Goal: Information Seeking & Learning: Understand process/instructions

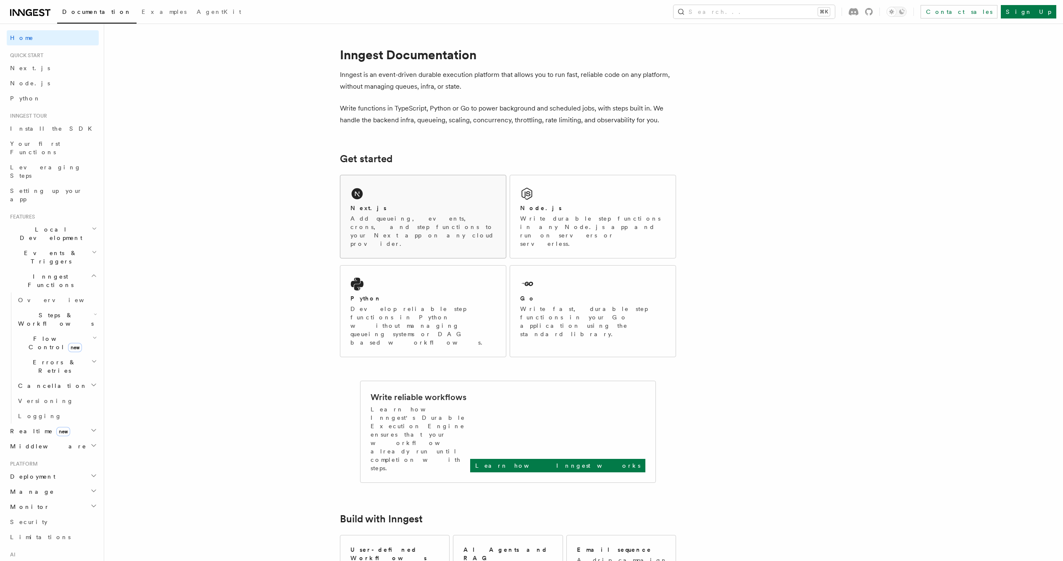
click at [416, 197] on div "Next.js Add queueing, events, crons, and step functions to your Next app on any…" at bounding box center [423, 216] width 166 height 83
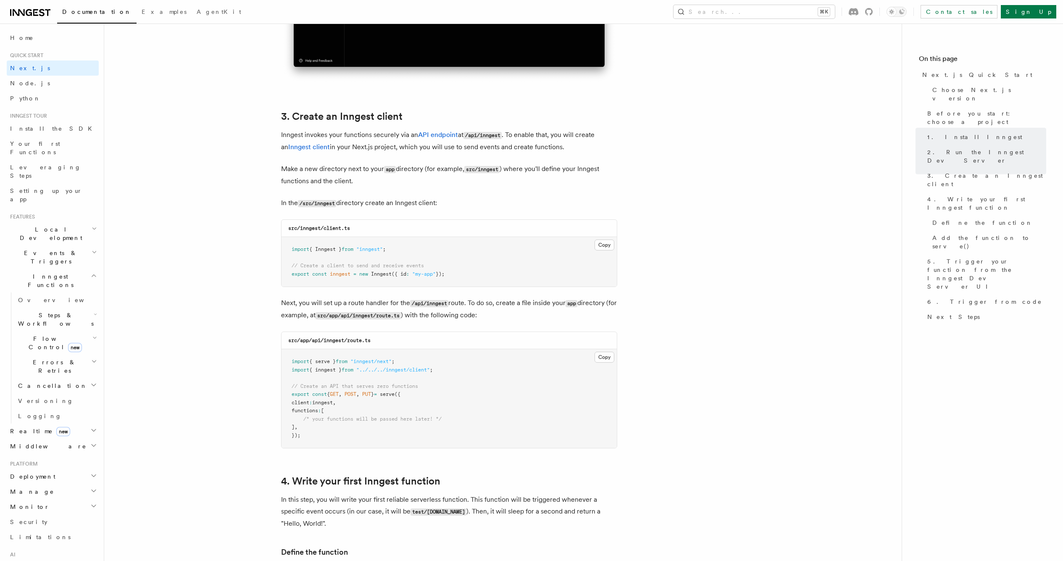
scroll to position [1002, 0]
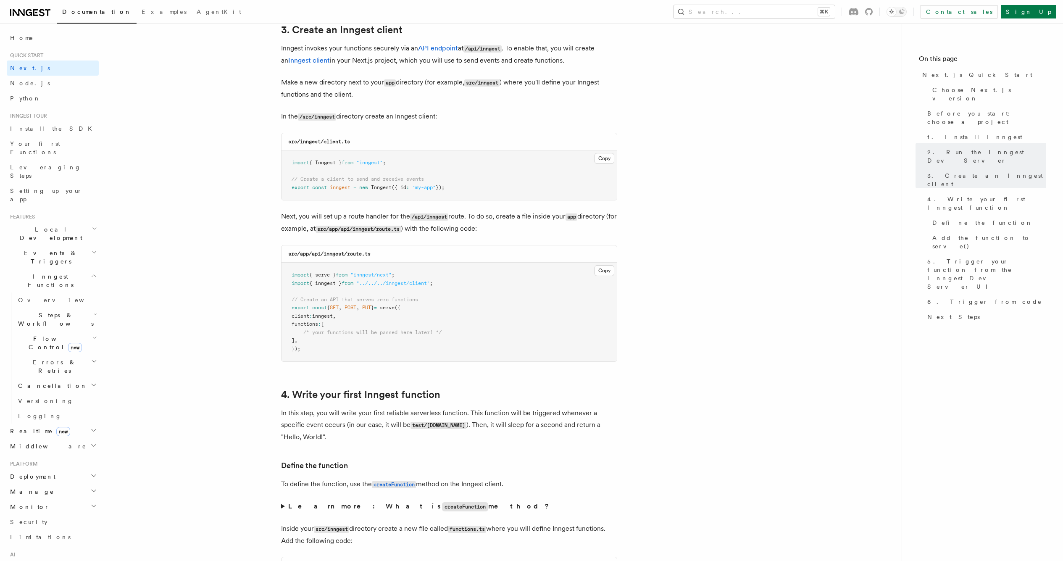
click at [18, 225] on span "Local Development" at bounding box center [49, 233] width 85 height 17
click at [53, 368] on link "Overview" at bounding box center [57, 375] width 84 height 15
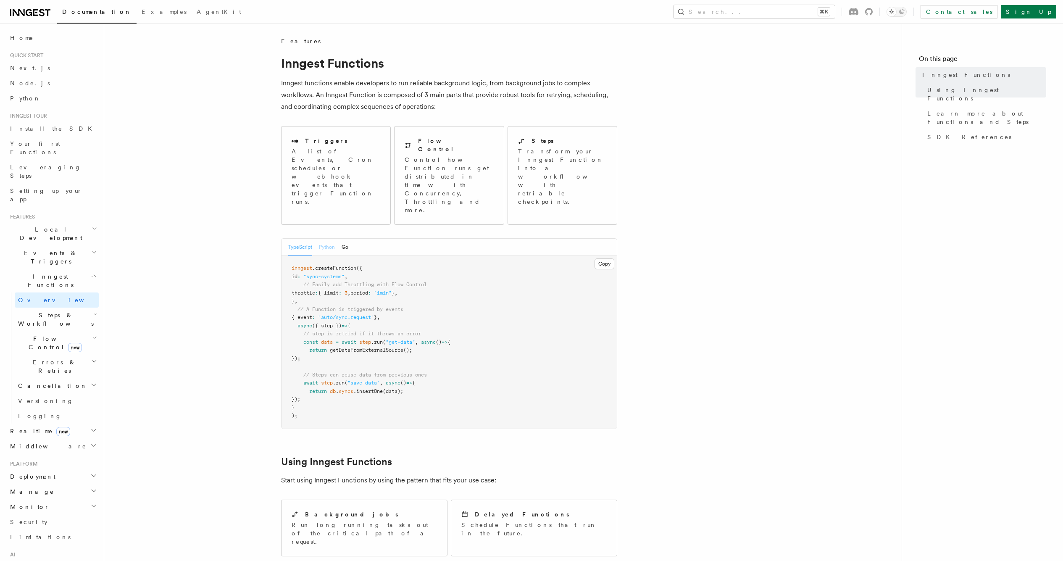
click at [319, 239] on div "TypeScript Python Go" at bounding box center [318, 247] width 60 height 17
click at [323, 239] on button "Python" at bounding box center [327, 247] width 16 height 17
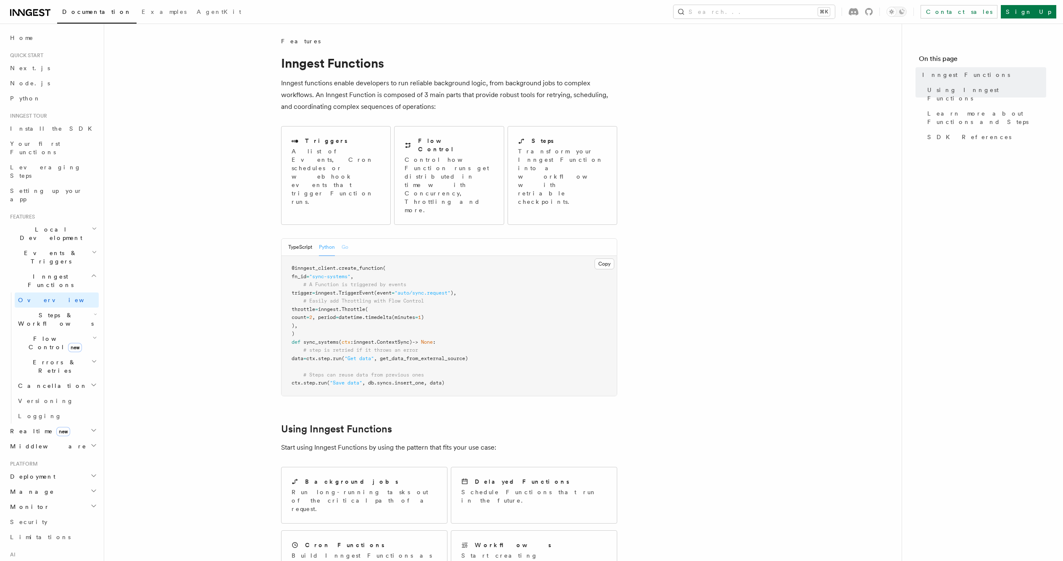
click at [343, 239] on button "Go" at bounding box center [345, 247] width 7 height 17
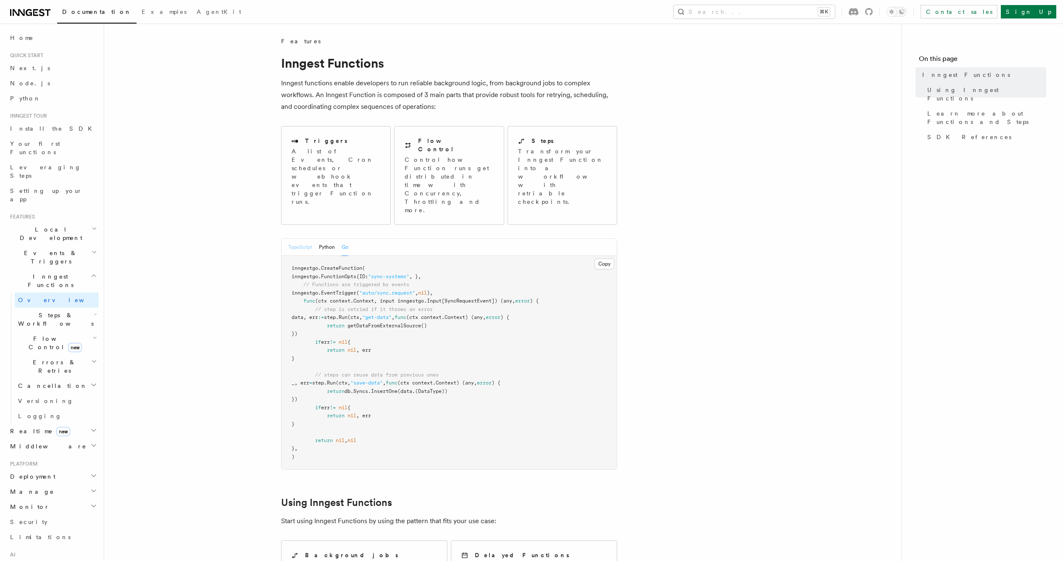
click at [301, 239] on button "TypeScript" at bounding box center [300, 247] width 24 height 17
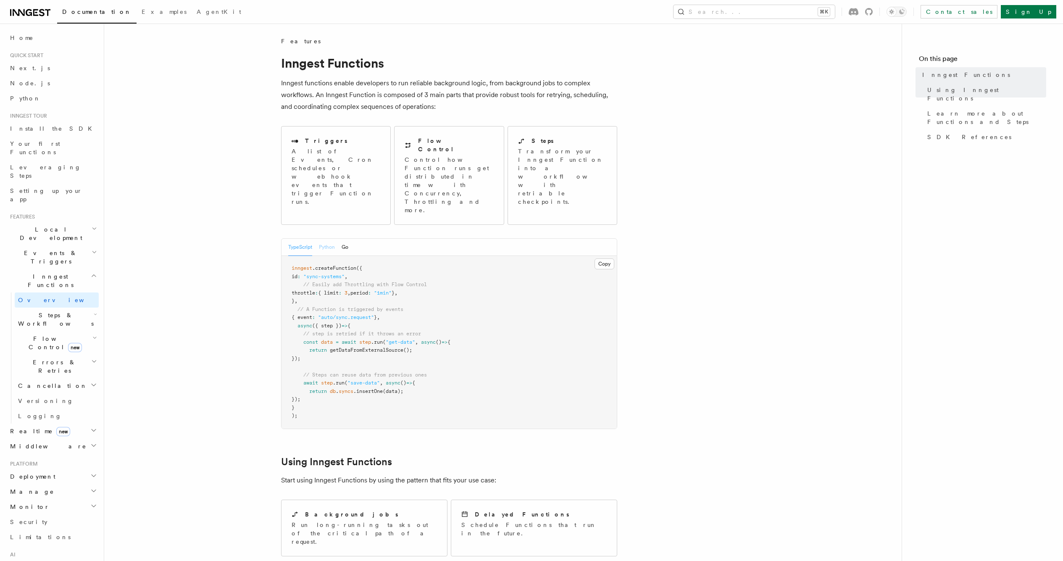
click at [332, 239] on button "Python" at bounding box center [327, 247] width 16 height 17
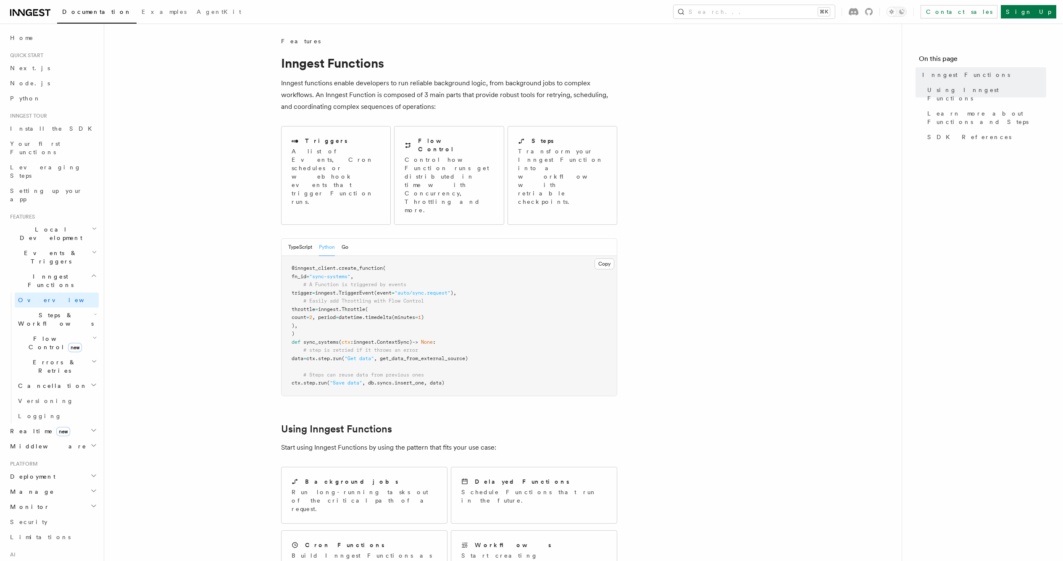
scroll to position [135, 0]
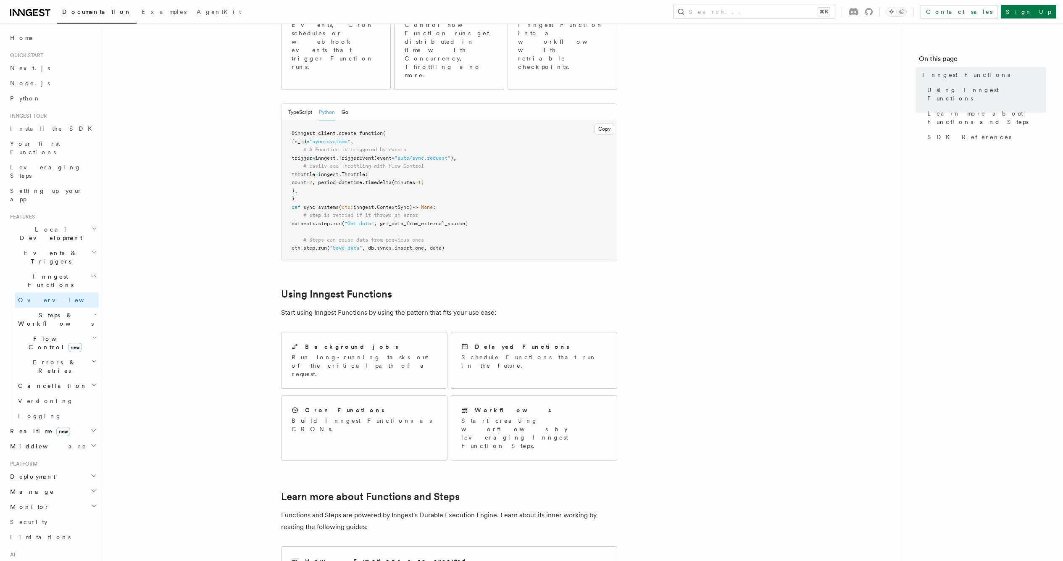
click at [35, 311] on span "Steps & Workflows" at bounding box center [54, 319] width 79 height 17
click at [42, 335] on span "Overview" at bounding box center [69, 338] width 87 height 7
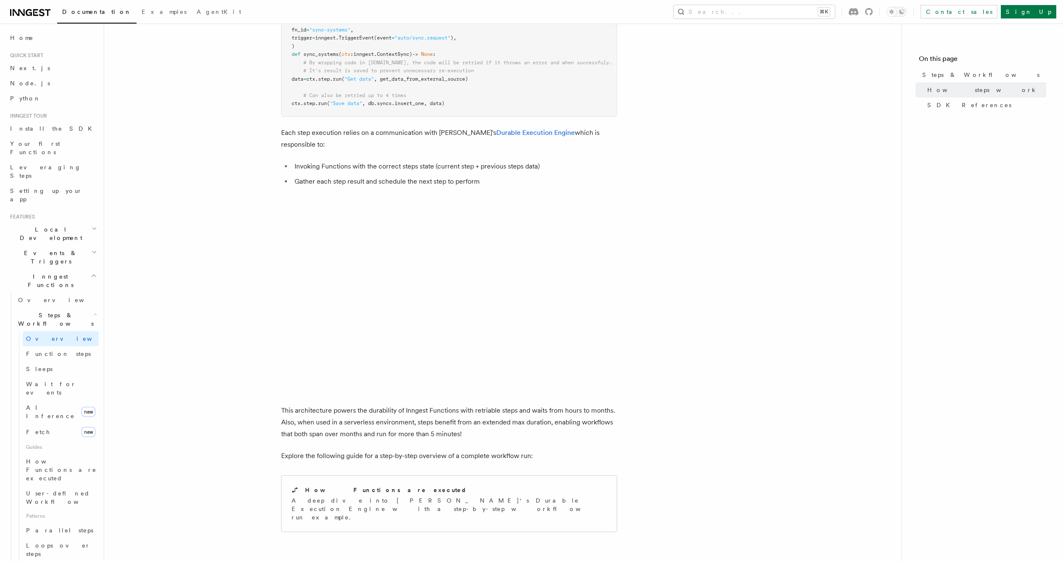
scroll to position [506, 0]
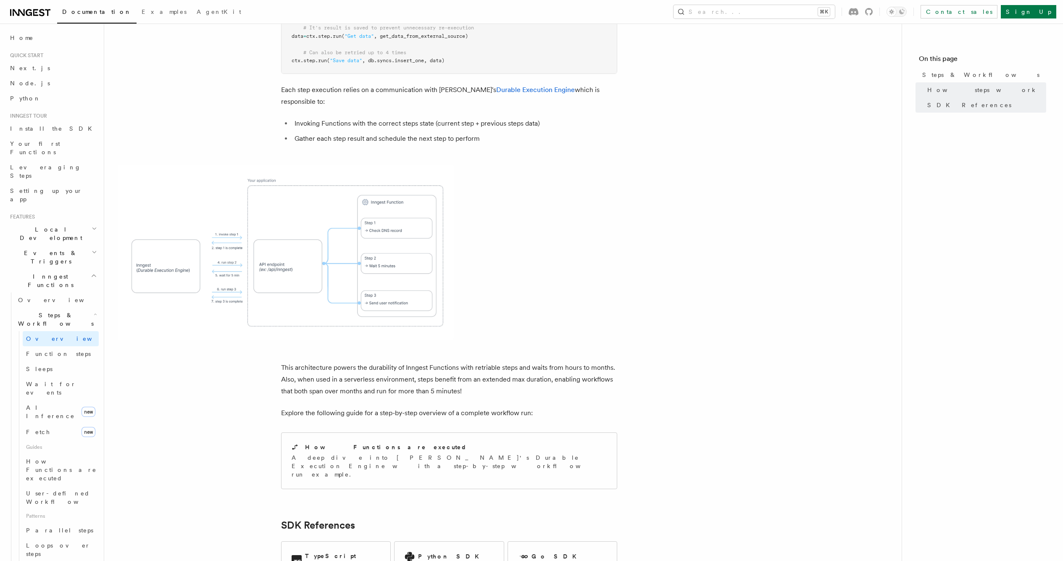
click at [50, 225] on span "Local Development" at bounding box center [49, 233] width 85 height 17
click at [46, 245] on link "Overview" at bounding box center [57, 252] width 84 height 15
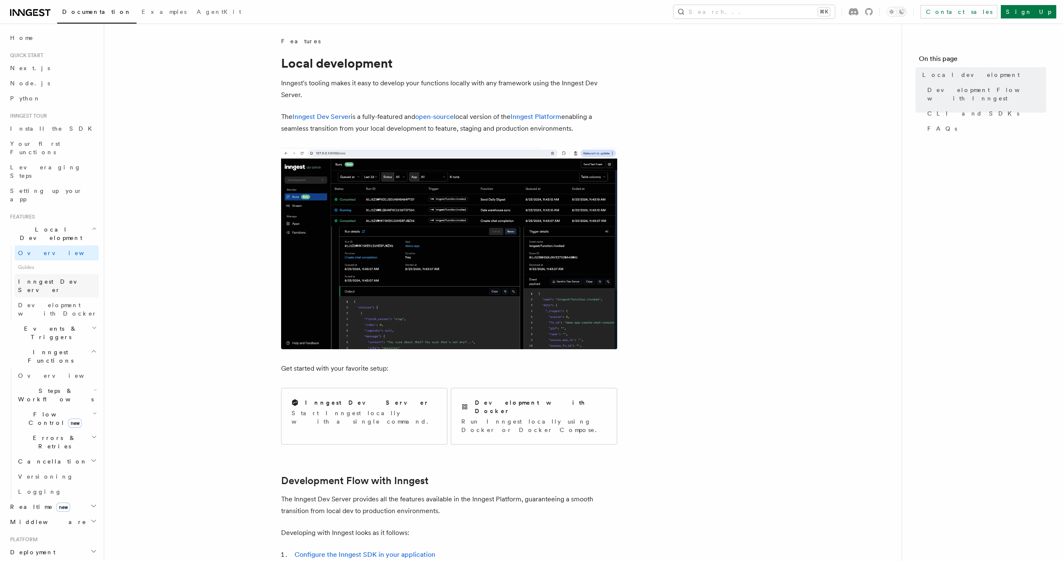
click at [46, 278] on span "Inngest Dev Server" at bounding box center [54, 285] width 72 height 15
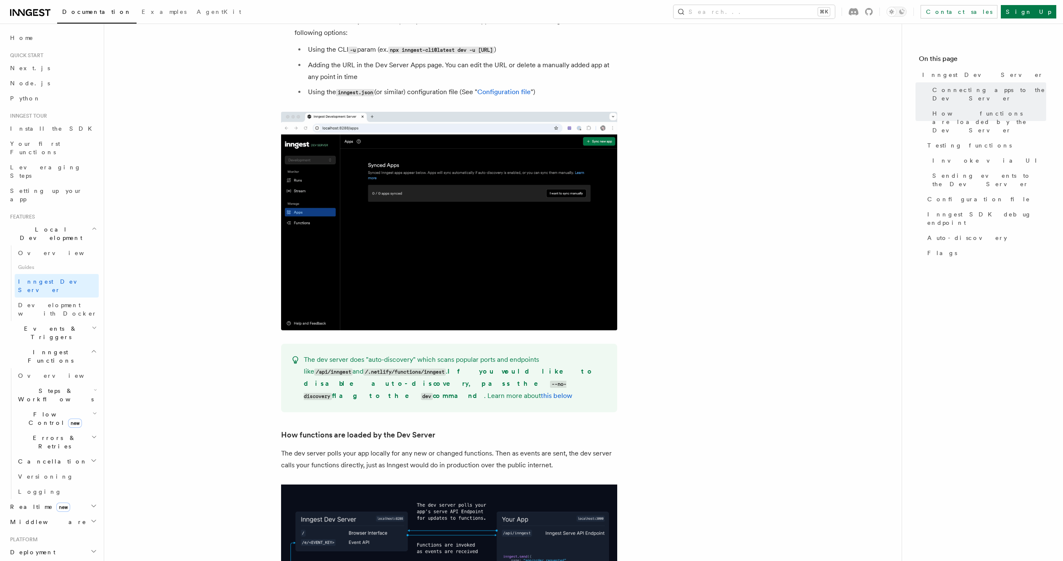
scroll to position [730, 0]
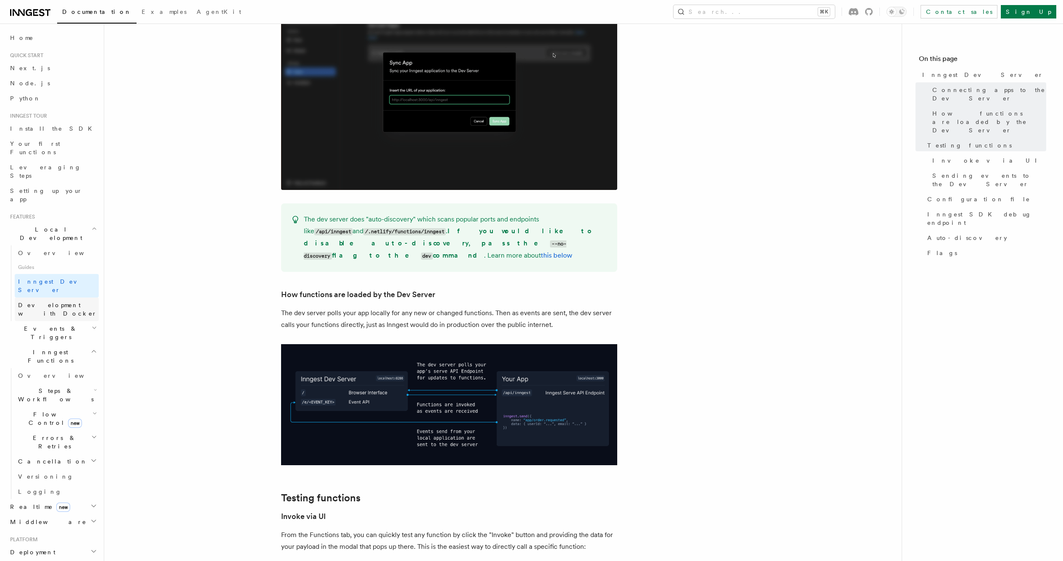
click at [29, 302] on span "Development with Docker" at bounding box center [57, 309] width 79 height 15
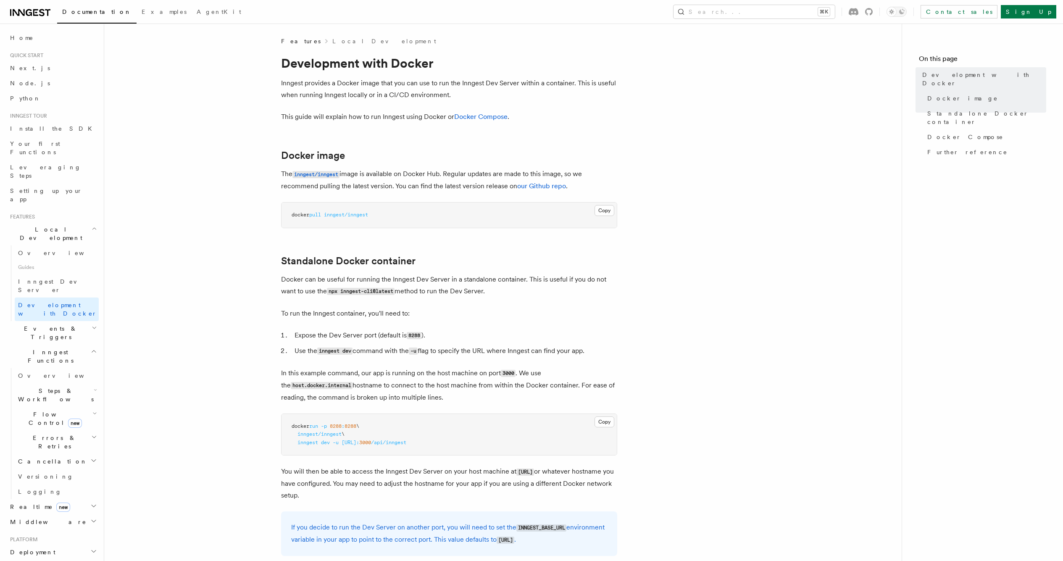
click at [41, 348] on span "Inngest Functions" at bounding box center [49, 356] width 84 height 17
click at [49, 128] on span "Install the SDK" at bounding box center [53, 128] width 87 height 7
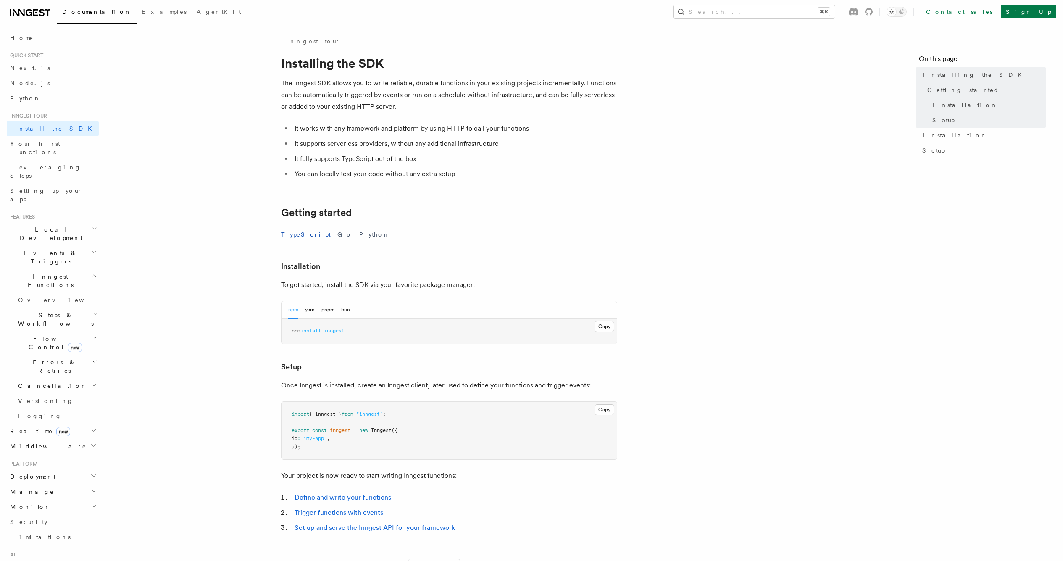
click at [36, 311] on span "Steps & Workflows" at bounding box center [54, 319] width 79 height 17
click at [40, 308] on h2 "Steps & Workflows" at bounding box center [57, 320] width 84 height 24
click at [28, 427] on span "Realtime new" at bounding box center [38, 431] width 63 height 8
click at [30, 439] on link "Overview" at bounding box center [57, 446] width 84 height 15
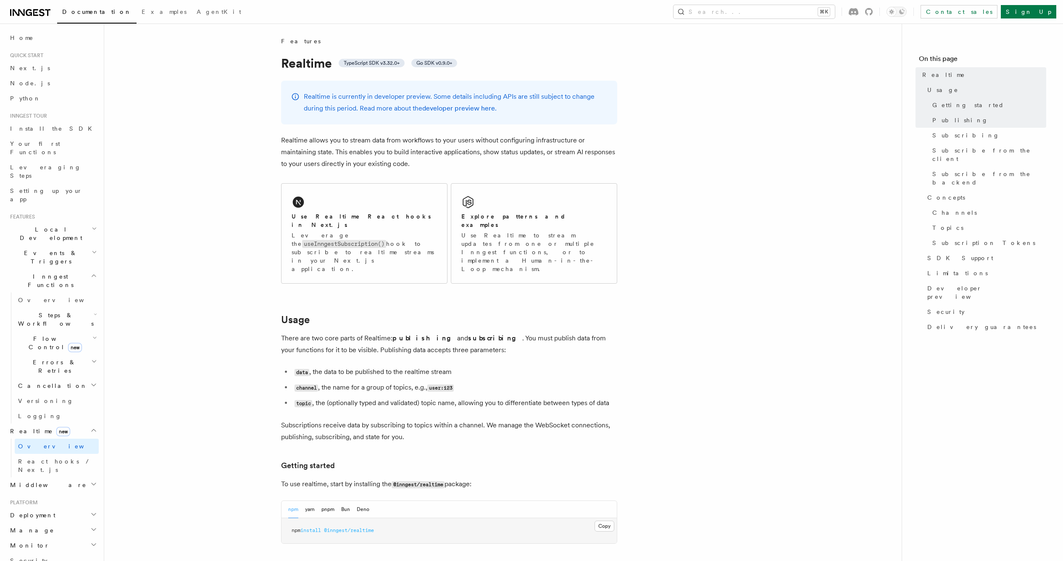
click at [54, 508] on h2 "Deployment" at bounding box center [53, 515] width 92 height 15
click at [52, 523] on link "Overview" at bounding box center [57, 530] width 84 height 15
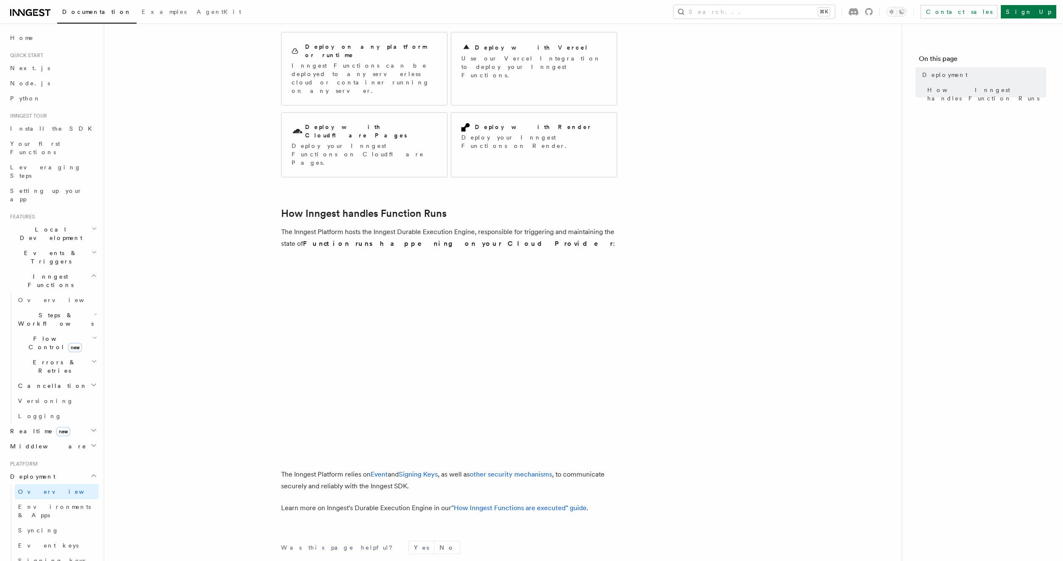
scroll to position [126, 0]
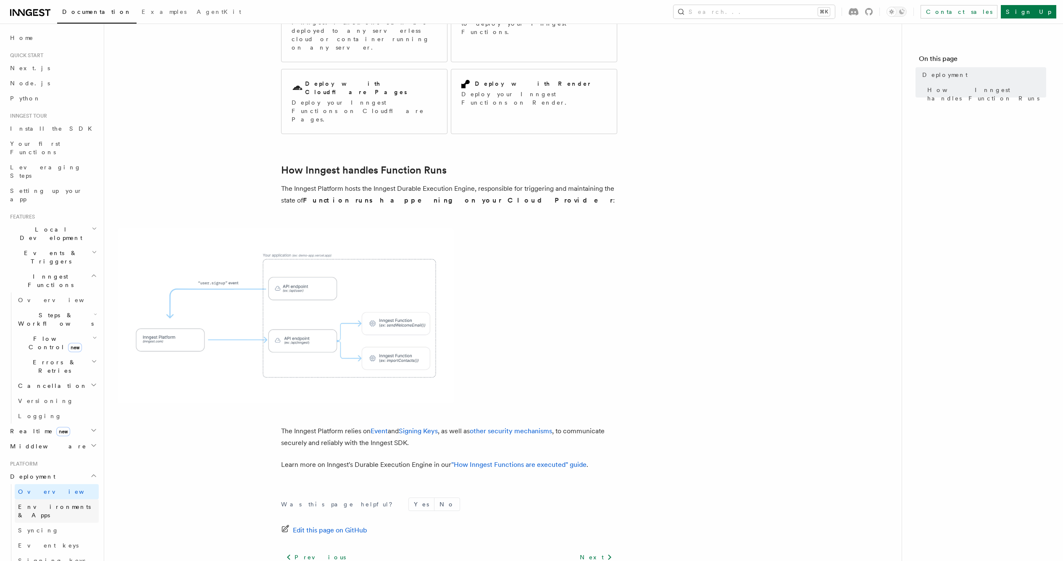
click at [52, 503] on span "Environments & Apps" at bounding box center [54, 510] width 73 height 15
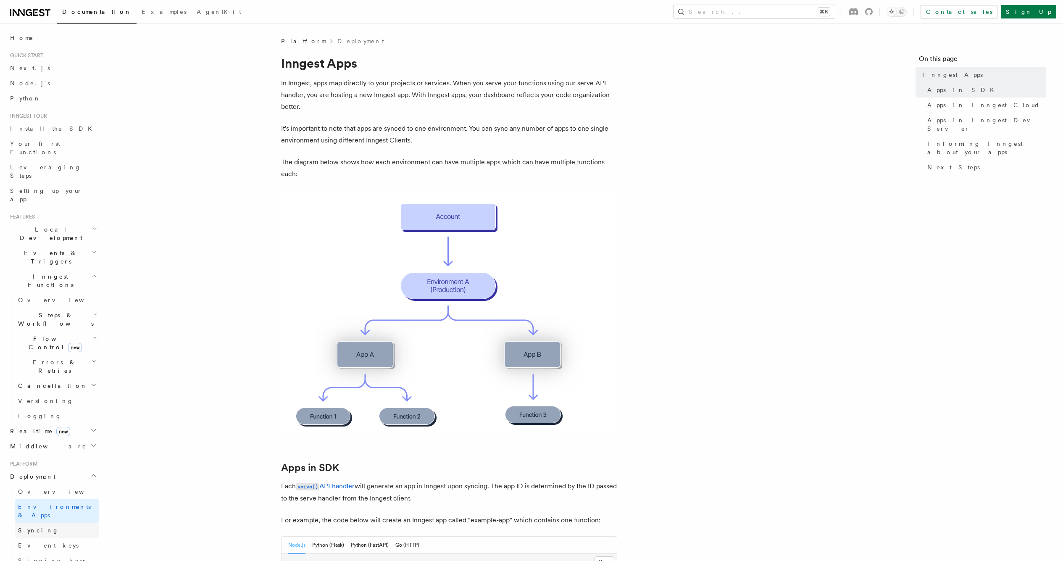
click at [55, 523] on link "Syncing" at bounding box center [57, 530] width 84 height 15
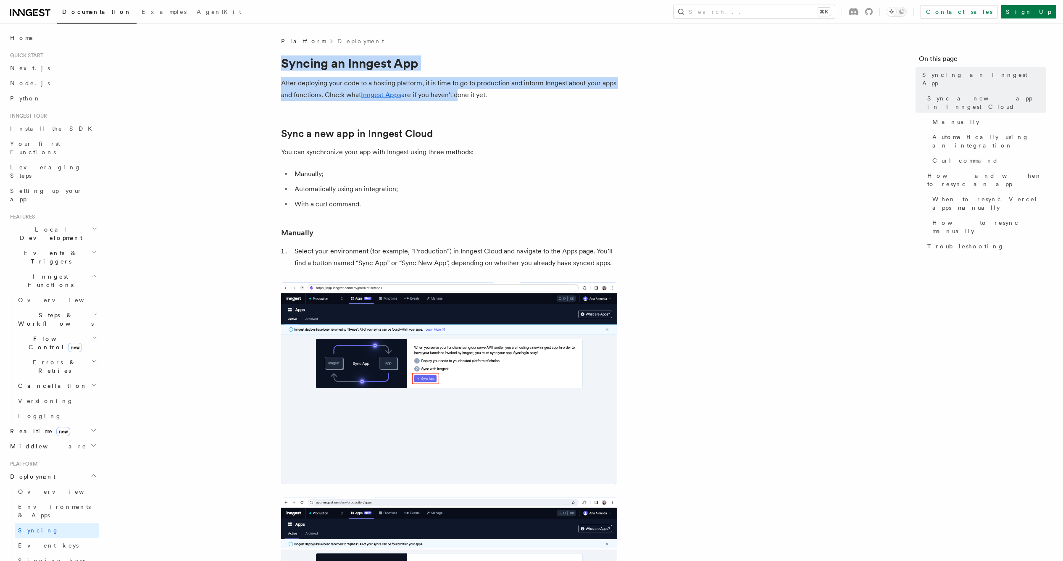
drag, startPoint x: 443, startPoint y: 47, endPoint x: 488, endPoint y: 91, distance: 63.3
click at [507, 93] on p "After deploying your code to a hosting platform, it is time to go to production…" at bounding box center [449, 89] width 336 height 24
drag, startPoint x: 560, startPoint y: 98, endPoint x: -3, endPoint y: 9, distance: 569.8
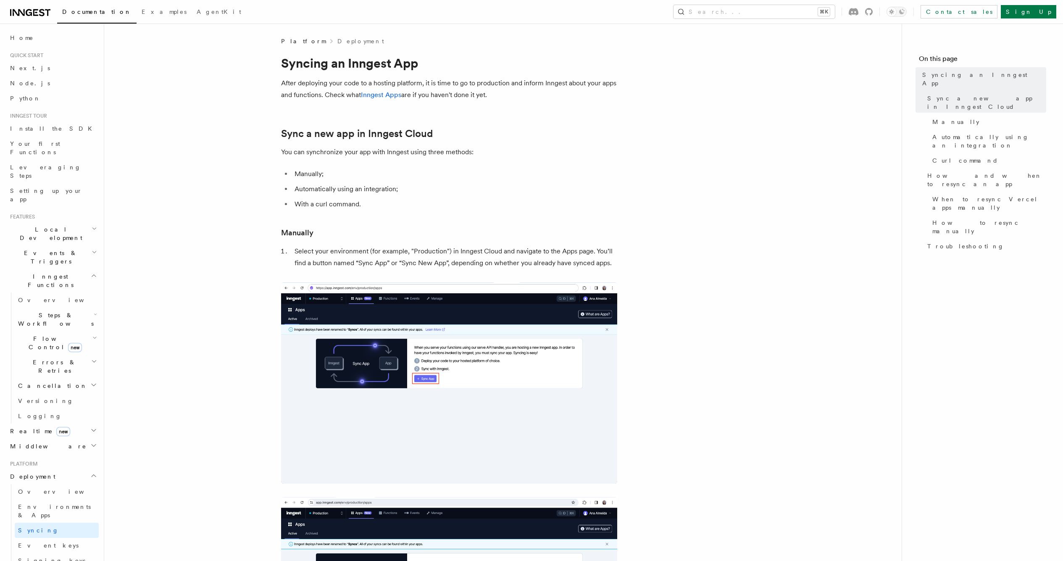
click at [381, 63] on h1 "Syncing an Inngest App" at bounding box center [449, 62] width 336 height 15
click at [372, 63] on h1 "Syncing an Inngest App" at bounding box center [449, 62] width 336 height 15
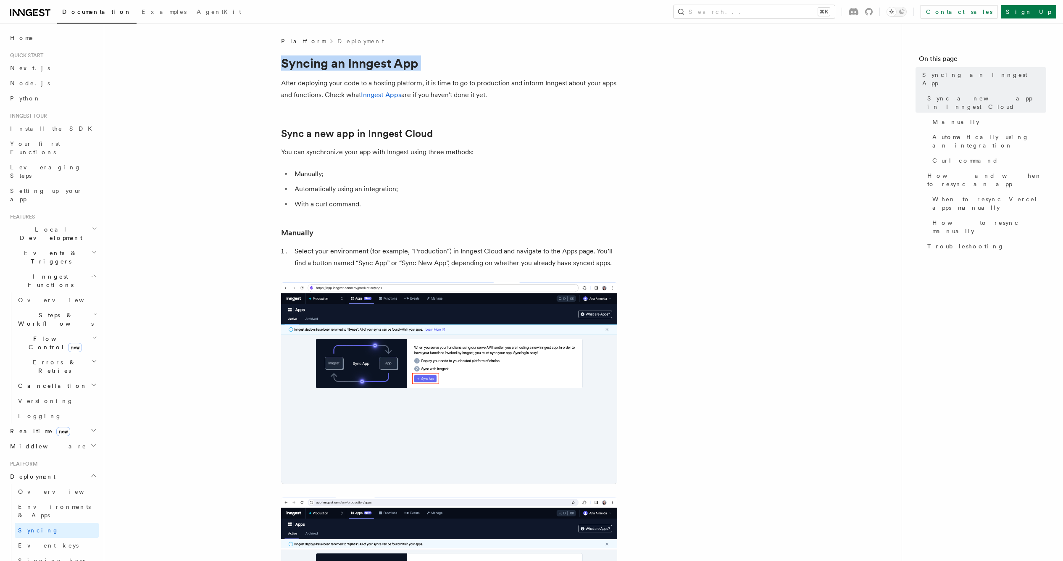
click at [372, 63] on h1 "Syncing an Inngest App" at bounding box center [449, 62] width 336 height 15
click at [489, 60] on h1 "Syncing an Inngest App" at bounding box center [449, 62] width 336 height 15
click at [379, 64] on h1 "Syncing an Inngest App" at bounding box center [449, 62] width 336 height 15
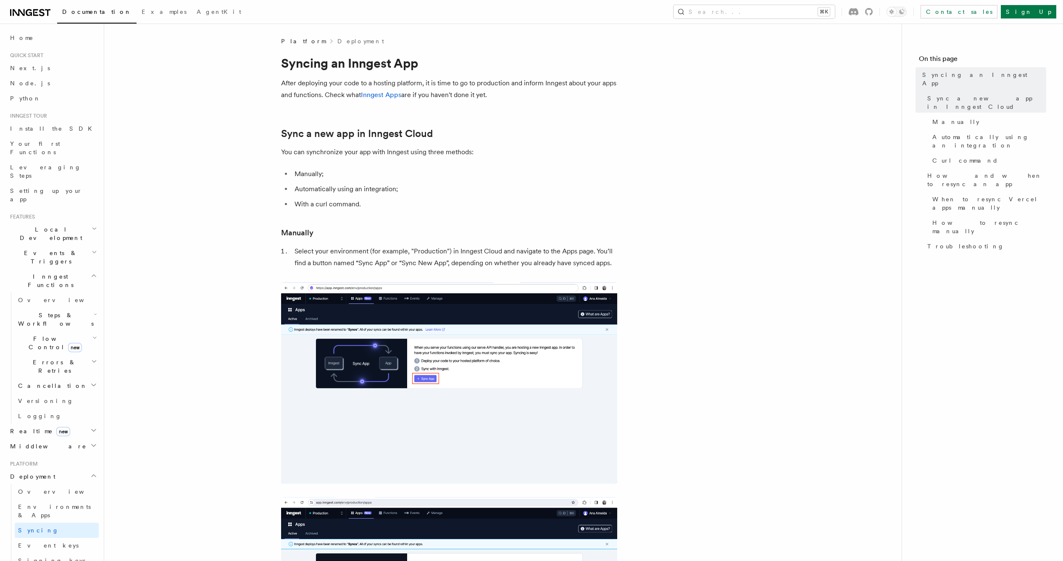
click at [423, 64] on h1 "Syncing an Inngest App" at bounding box center [449, 62] width 336 height 15
click at [299, 66] on h1 "Syncing an Inngest App" at bounding box center [449, 62] width 336 height 15
click at [369, 65] on h1 "Syncing an Inngest App" at bounding box center [449, 62] width 336 height 15
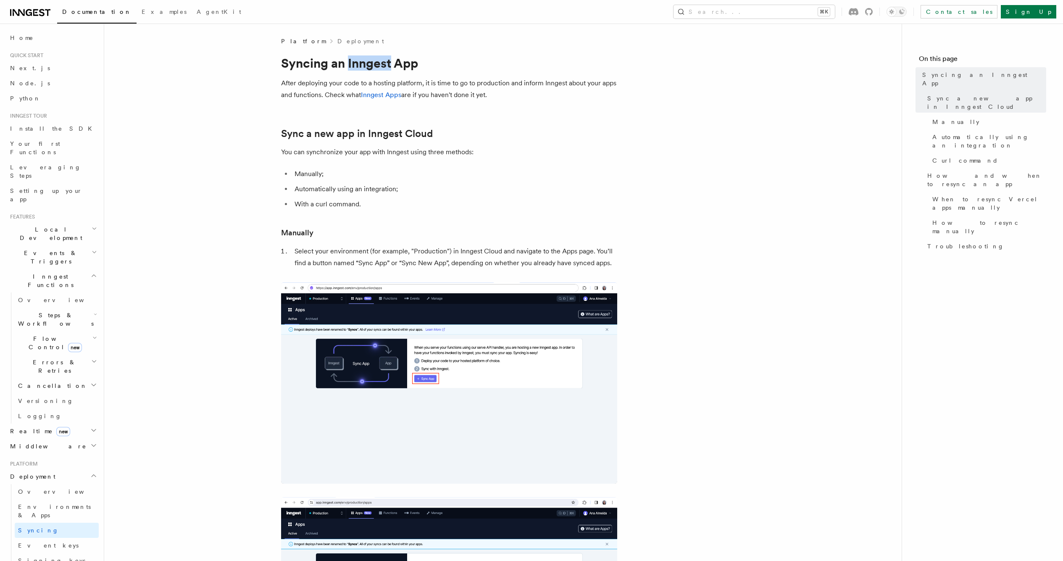
click at [392, 65] on h1 "Syncing an Inngest App" at bounding box center [449, 62] width 336 height 15
click at [424, 65] on h1 "Syncing an Inngest App" at bounding box center [449, 62] width 336 height 15
drag, startPoint x: 450, startPoint y: 65, endPoint x: 160, endPoint y: 65, distance: 290.0
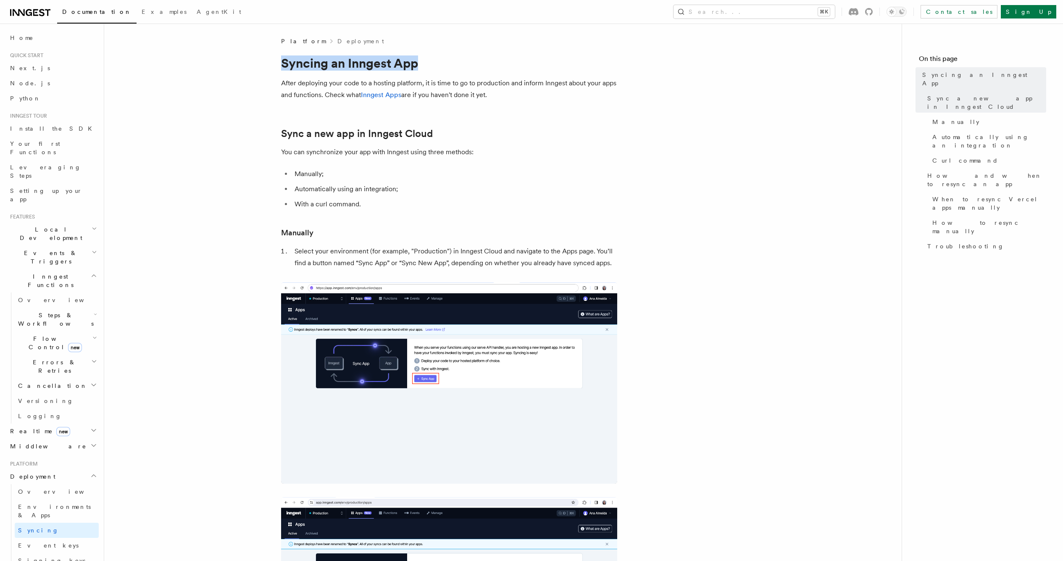
drag, startPoint x: 278, startPoint y: 63, endPoint x: 419, endPoint y: 63, distance: 140.4
click at [435, 63] on h1 "Syncing an Inngest App" at bounding box center [449, 62] width 336 height 15
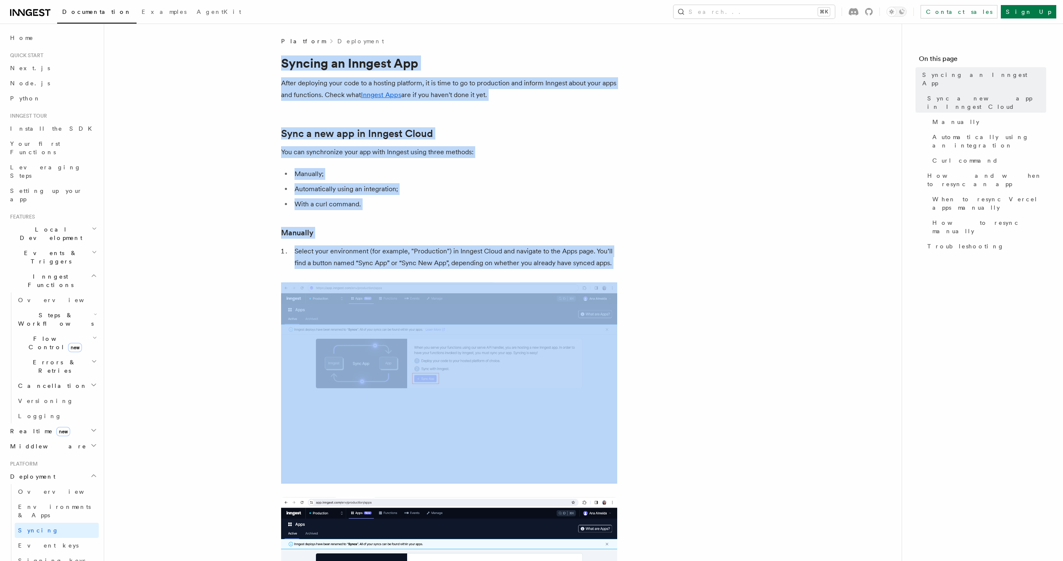
drag, startPoint x: 258, startPoint y: 70, endPoint x: 730, endPoint y: 385, distance: 567.8
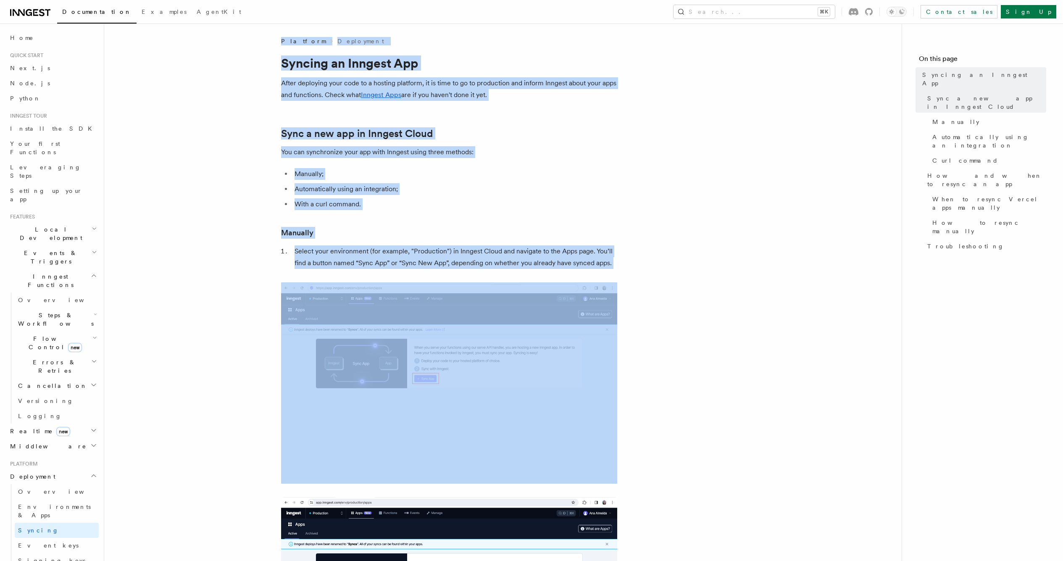
drag, startPoint x: 686, startPoint y: 348, endPoint x: 126, endPoint y: -26, distance: 672.4
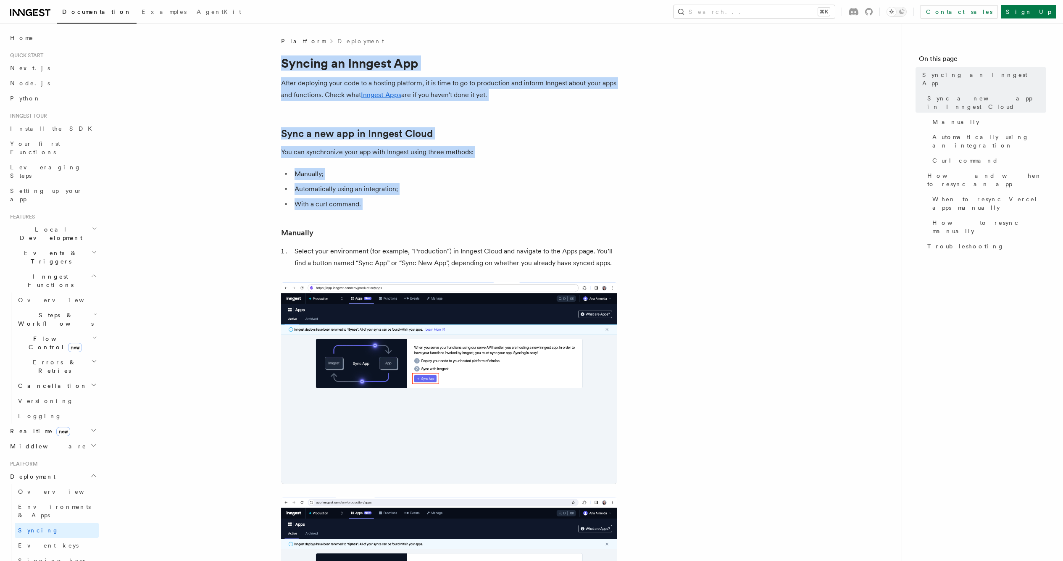
drag, startPoint x: 267, startPoint y: 63, endPoint x: 628, endPoint y: 238, distance: 400.9
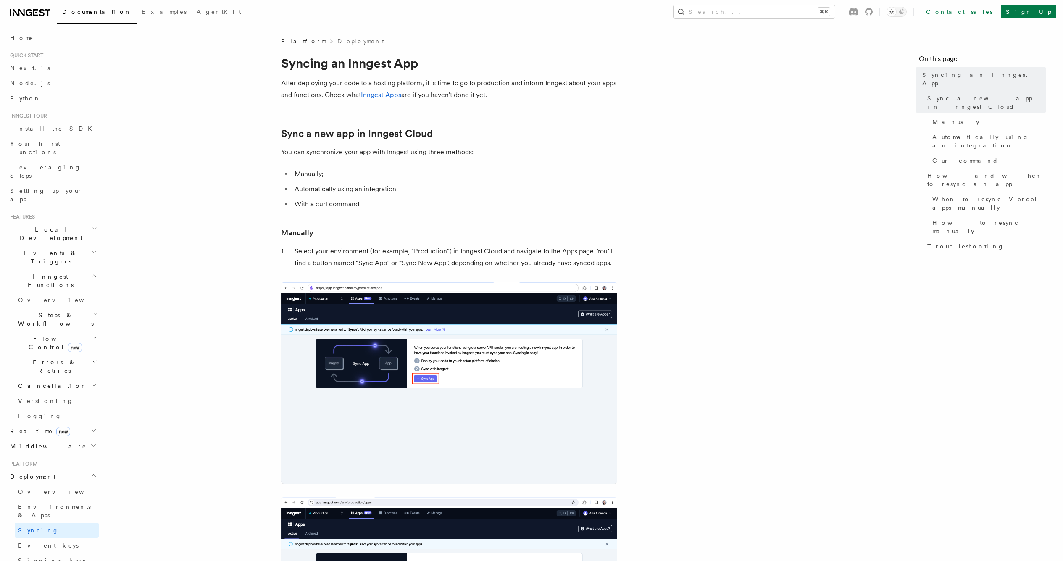
drag, startPoint x: 625, startPoint y: 233, endPoint x: 619, endPoint y: 232, distance: 5.5
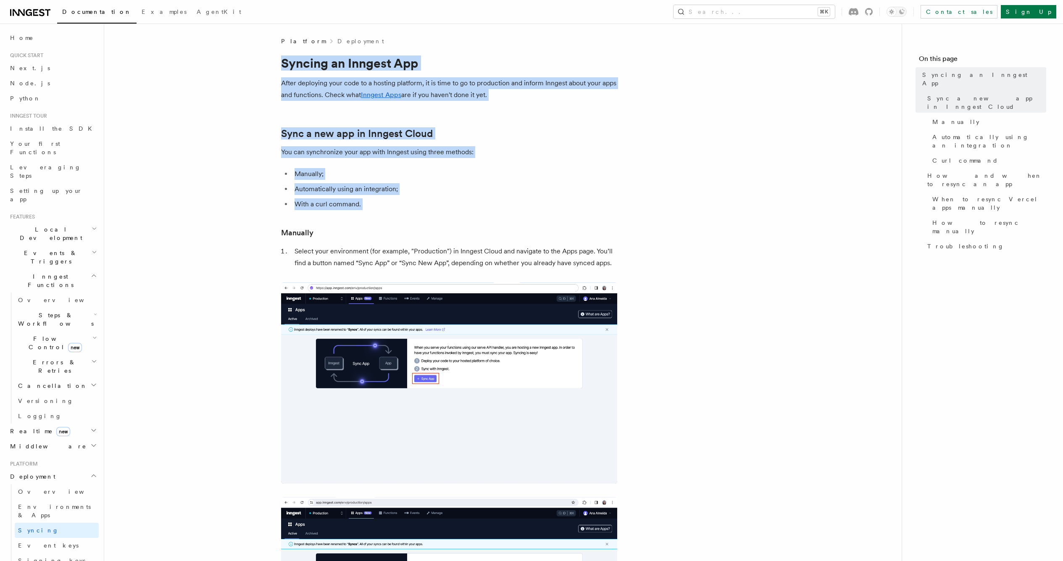
drag, startPoint x: 555, startPoint y: 237, endPoint x: 156, endPoint y: 58, distance: 436.6
drag, startPoint x: 203, startPoint y: 67, endPoint x: 603, endPoint y: 218, distance: 427.2
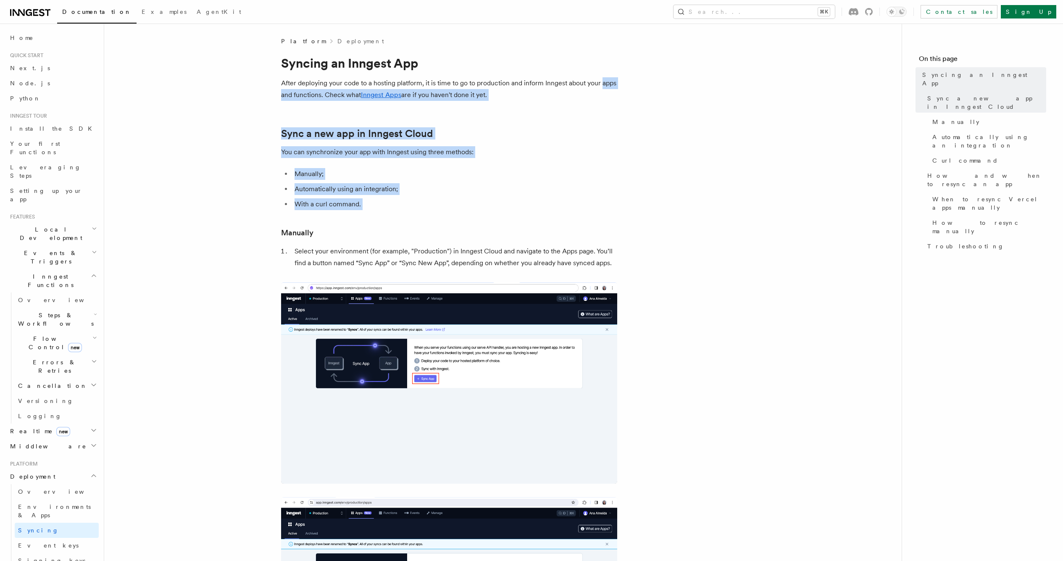
drag, startPoint x: 541, startPoint y: 217, endPoint x: 136, endPoint y: 87, distance: 425.4
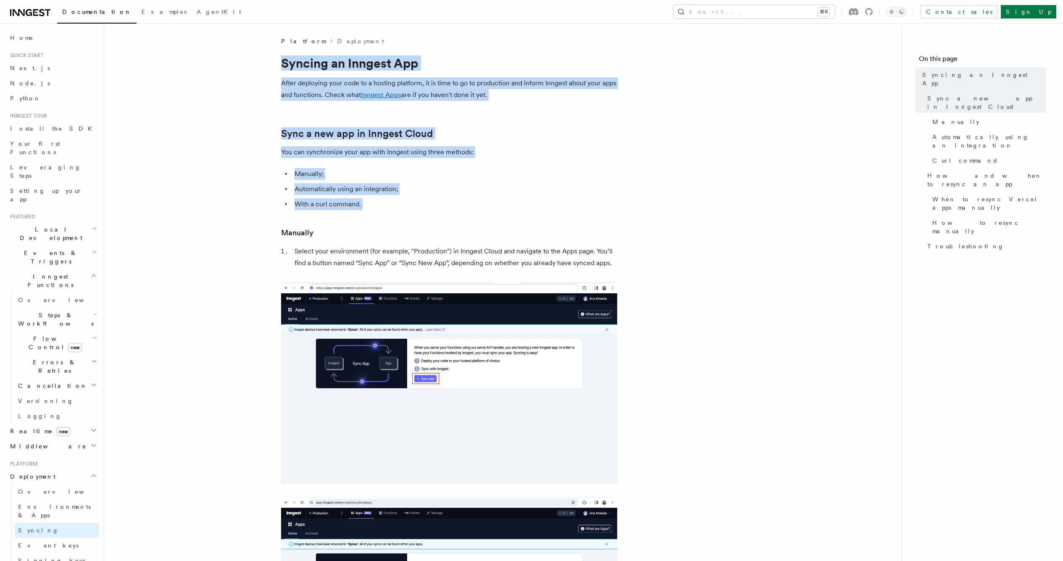
drag, startPoint x: 263, startPoint y: 74, endPoint x: 602, endPoint y: 224, distance: 369.7
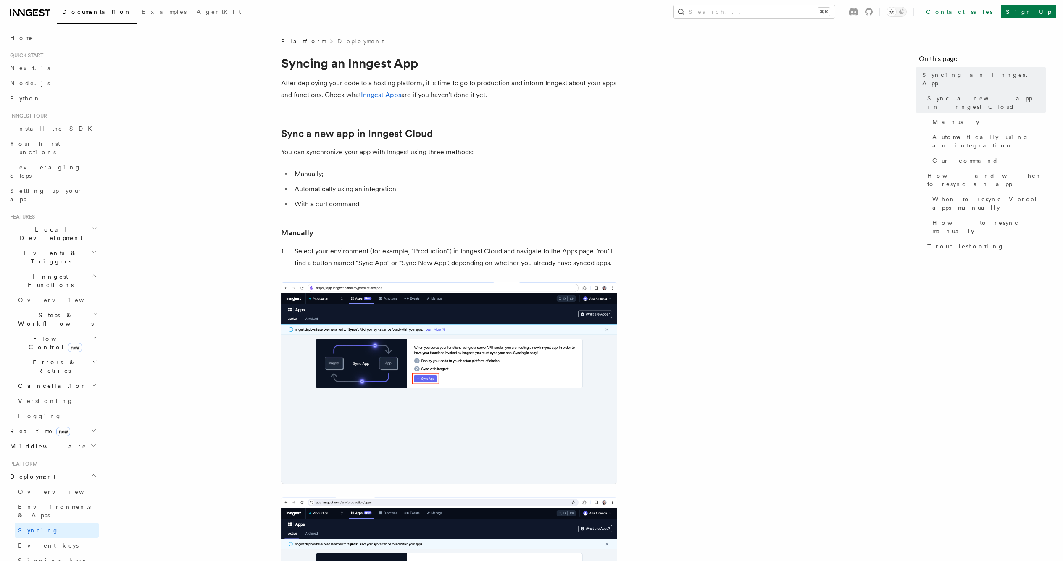
click at [38, 15] on icon at bounding box center [30, 13] width 40 height 10
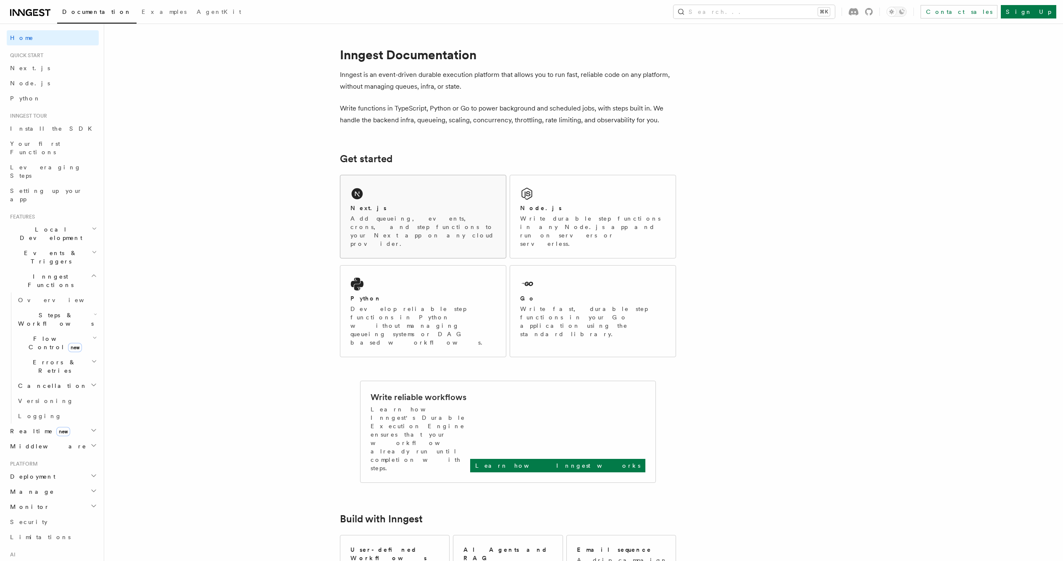
click at [426, 194] on div "Next.js Add queueing, events, crons, and step functions to your Next app on any…" at bounding box center [423, 216] width 166 height 83
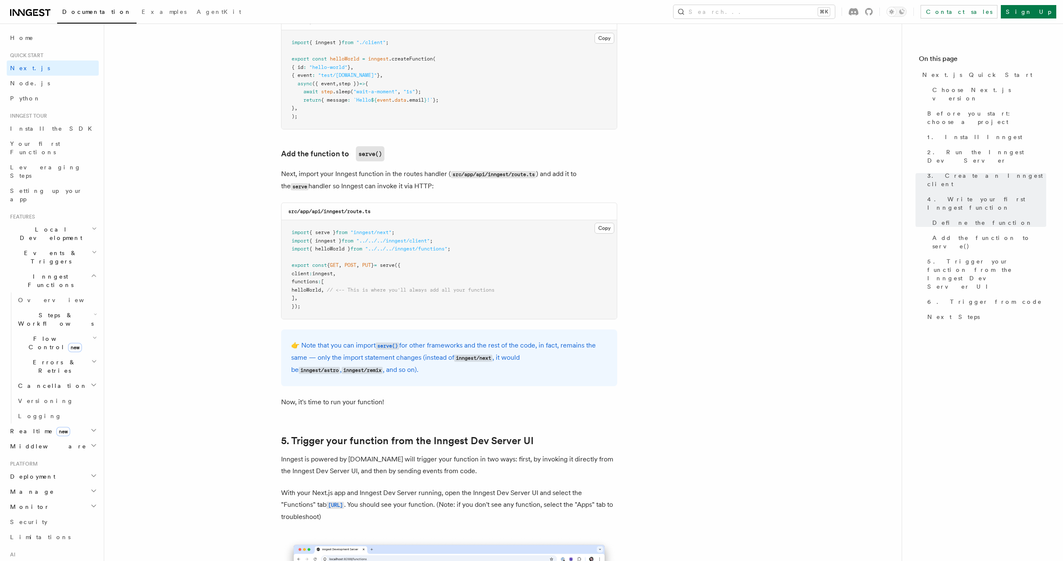
scroll to position [1406, 0]
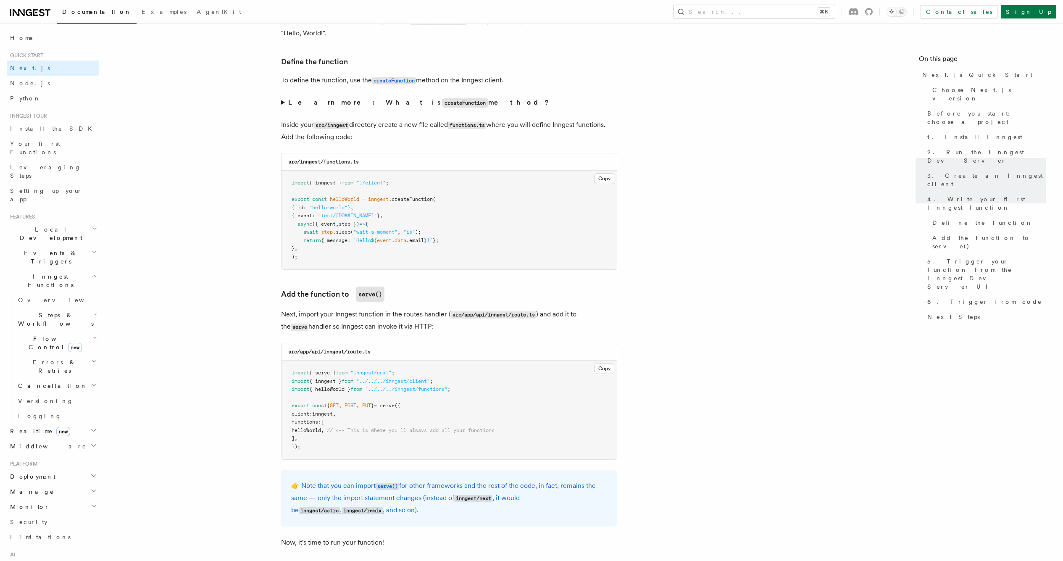
click at [408, 196] on span ".createFunction" at bounding box center [411, 199] width 44 height 6
click at [348, 205] on span ""hello-world"" at bounding box center [328, 208] width 38 height 6
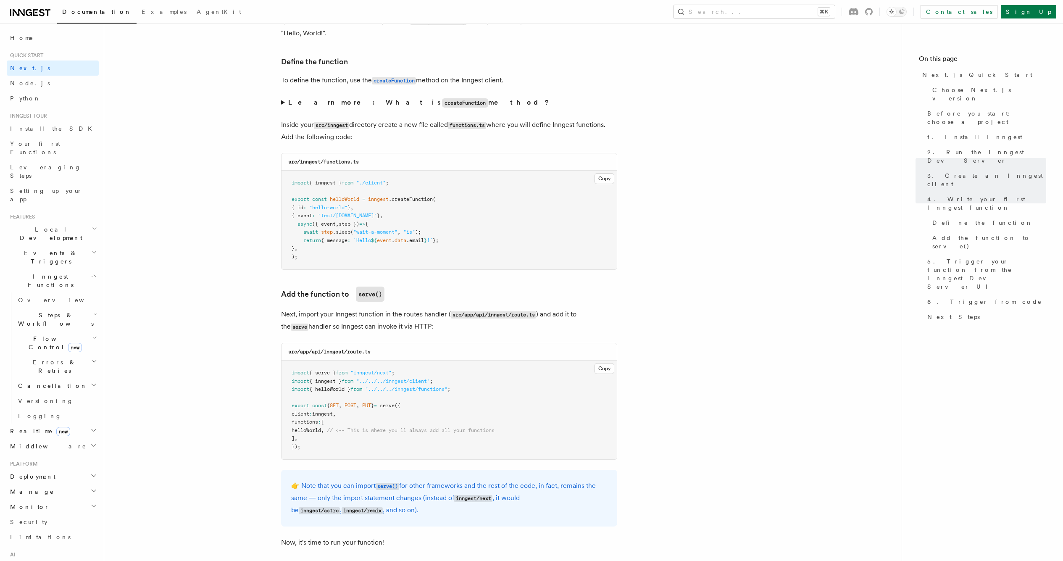
click at [353, 213] on span ""test/[DOMAIN_NAME]"" at bounding box center [347, 216] width 59 height 6
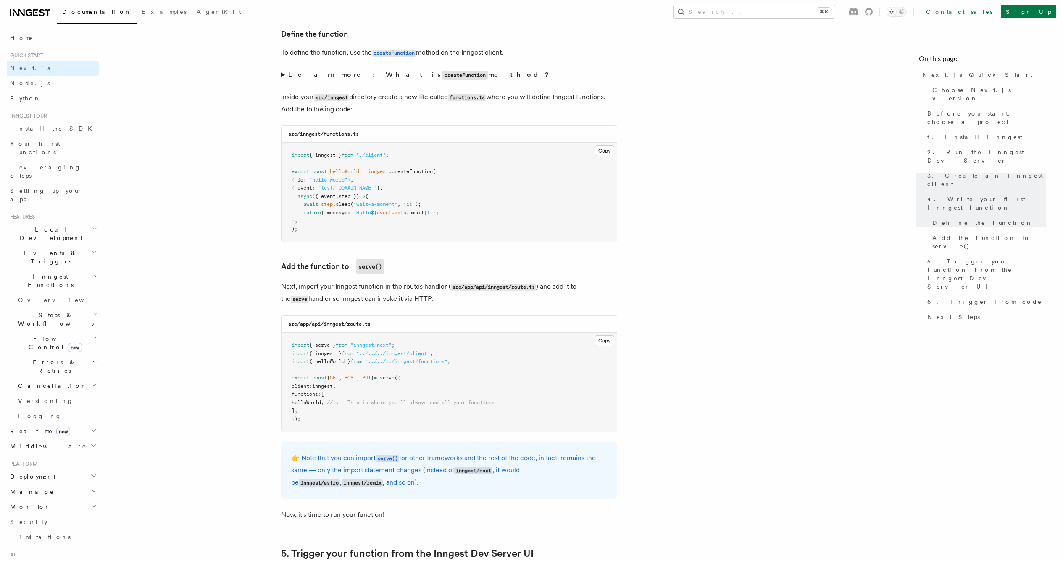
click at [302, 321] on code "src/app/api/inngest/route.ts" at bounding box center [329, 324] width 82 height 6
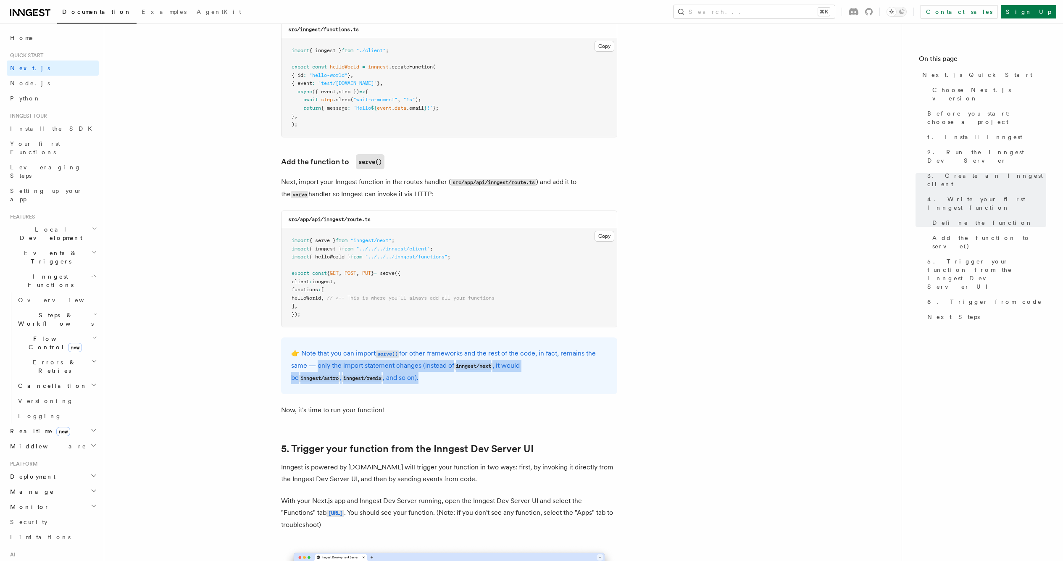
drag, startPoint x: 316, startPoint y: 358, endPoint x: 508, endPoint y: 366, distance: 193.0
click at [508, 366] on p "👉 Note that you can import serve() for other frameworks and the rest of the cod…" at bounding box center [449, 366] width 316 height 37
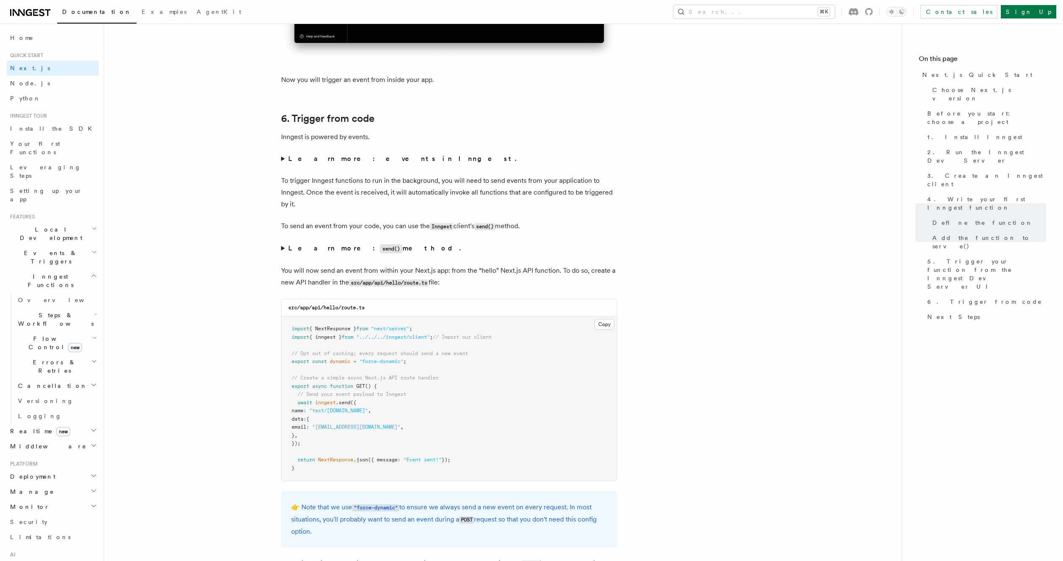
scroll to position [4218, 0]
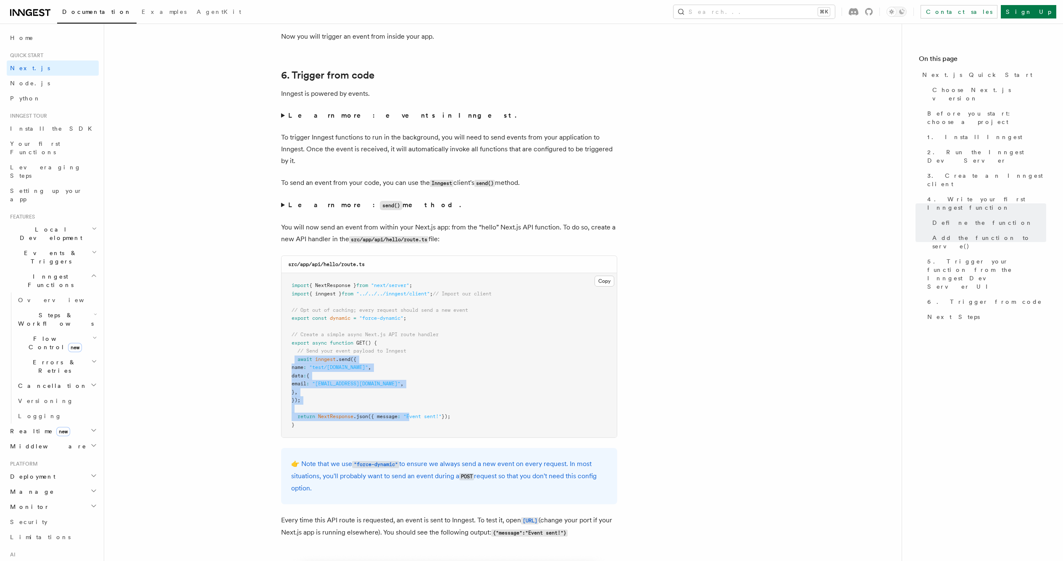
drag, startPoint x: 295, startPoint y: 347, endPoint x: 412, endPoint y: 402, distance: 128.6
click at [412, 402] on code "import { NextResponse } from "next/server" ; import { inngest } from "../../../…" at bounding box center [392, 354] width 200 height 145
click at [412, 400] on pre "import { NextResponse } from "next/server" ; import { inngest } from "../../../…" at bounding box center [449, 355] width 335 height 164
drag, startPoint x: 463, startPoint y: 389, endPoint x: 226, endPoint y: 350, distance: 240.3
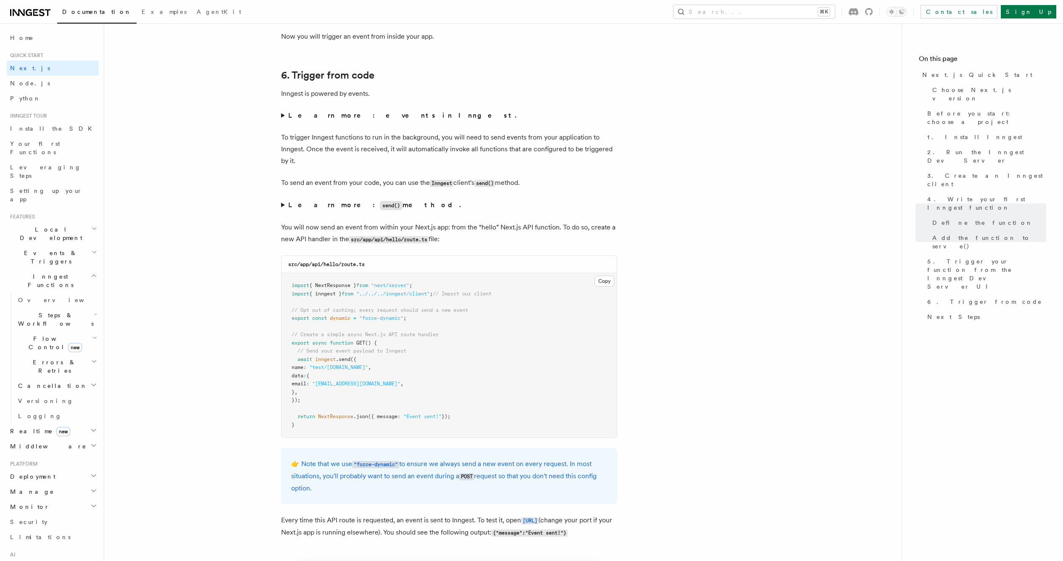
click at [565, 385] on pre "import { NextResponse } from "next/server" ; import { inngest } from "../../../…" at bounding box center [449, 355] width 335 height 164
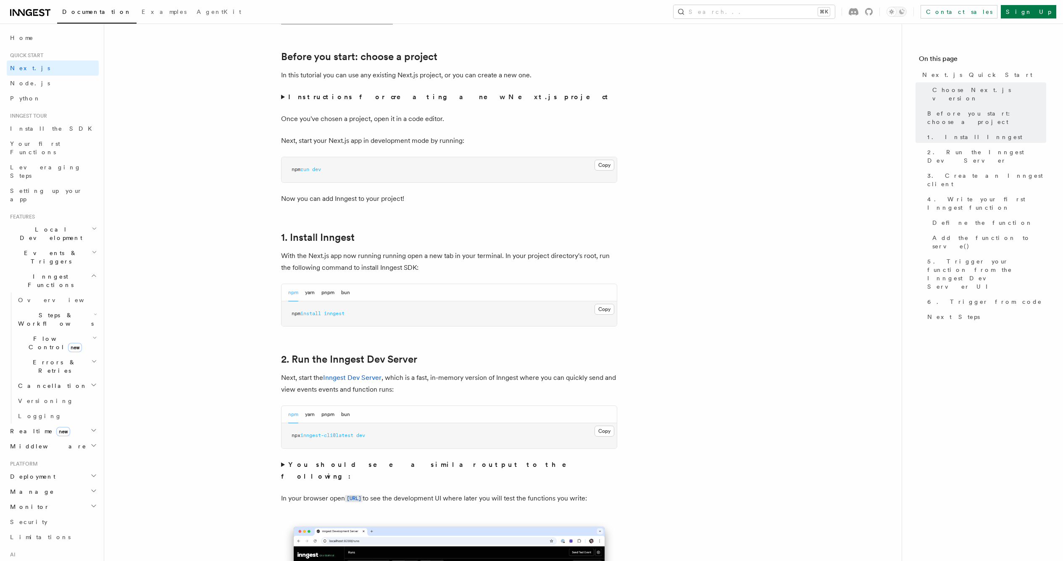
scroll to position [0, 0]
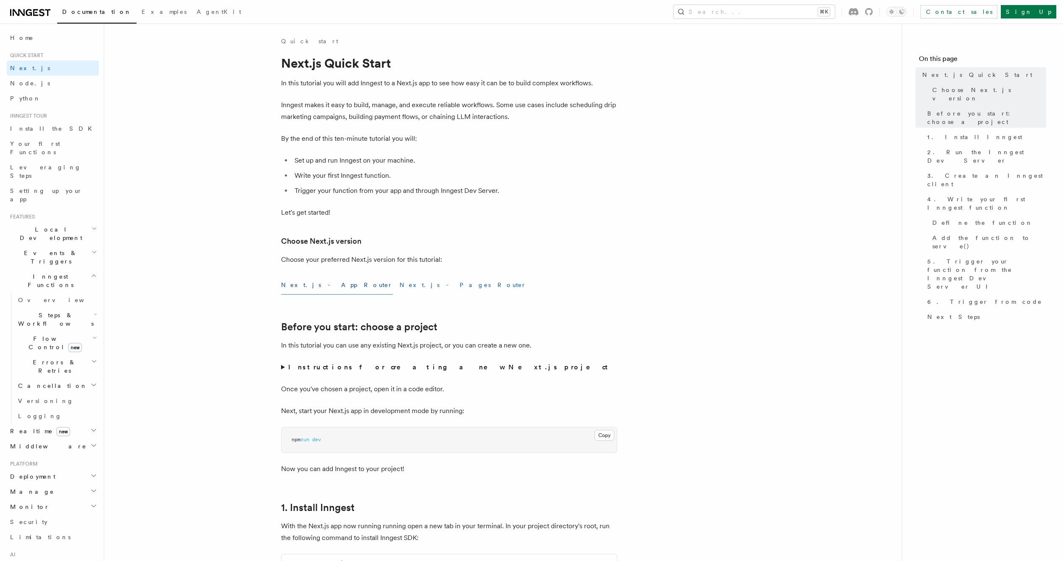
click at [400, 284] on button "Next.js - Pages Router" at bounding box center [463, 285] width 127 height 19
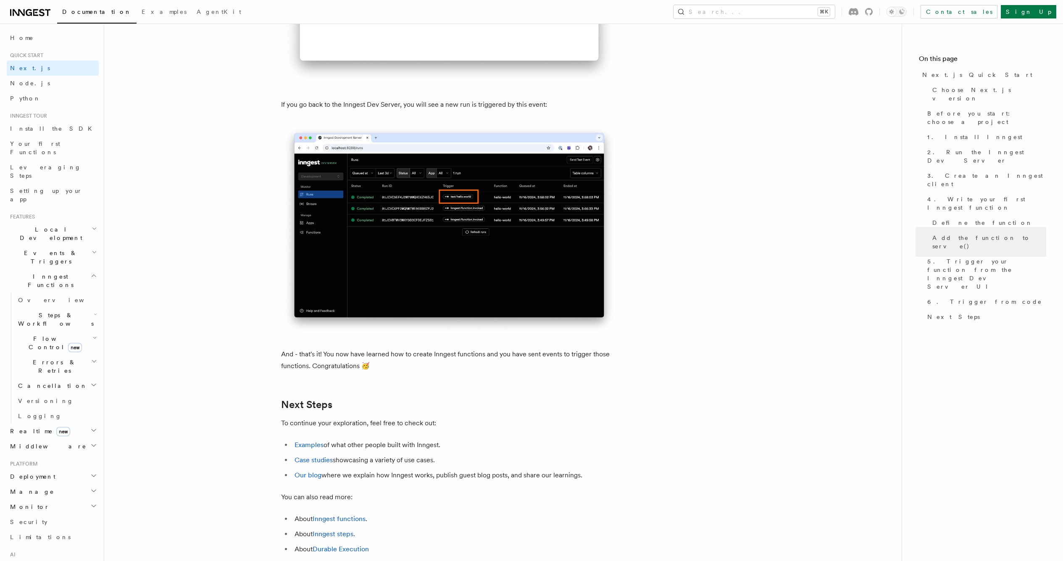
scroll to position [4891, 0]
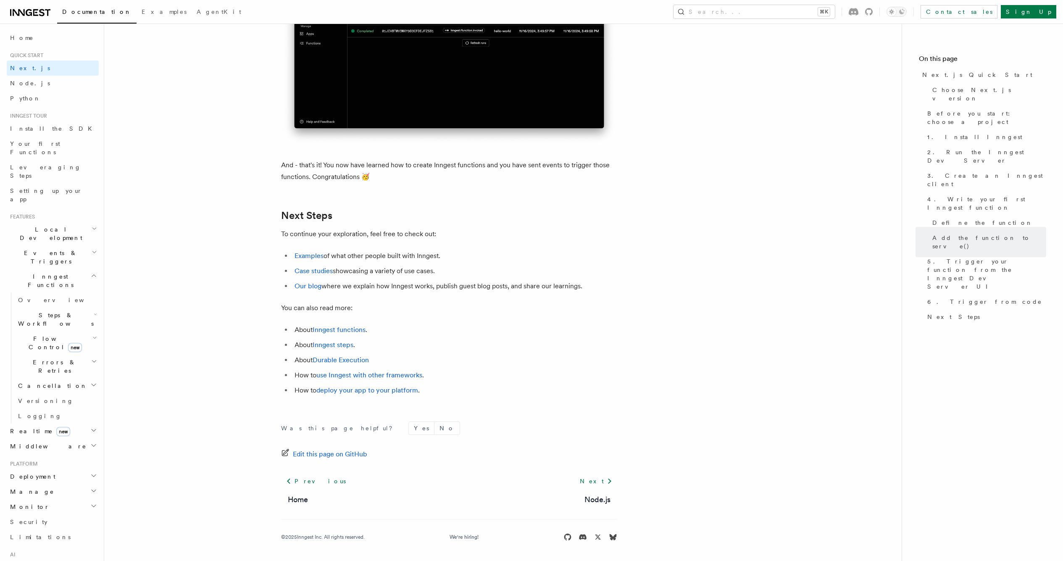
click at [40, 311] on span "Steps & Workflows" at bounding box center [54, 319] width 79 height 17
click at [25, 81] on span "Node.js" at bounding box center [30, 83] width 40 height 7
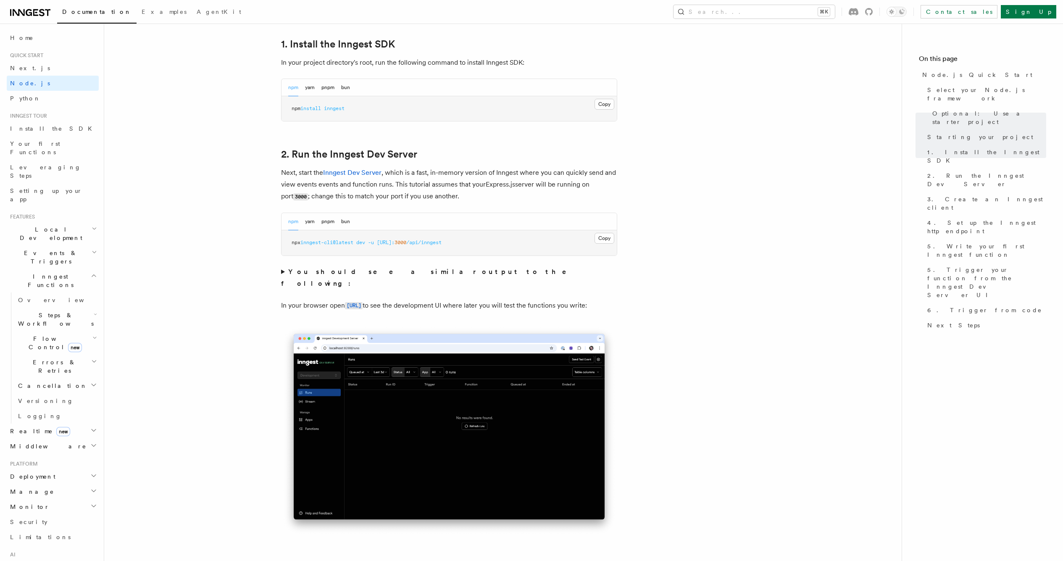
scroll to position [585, 0]
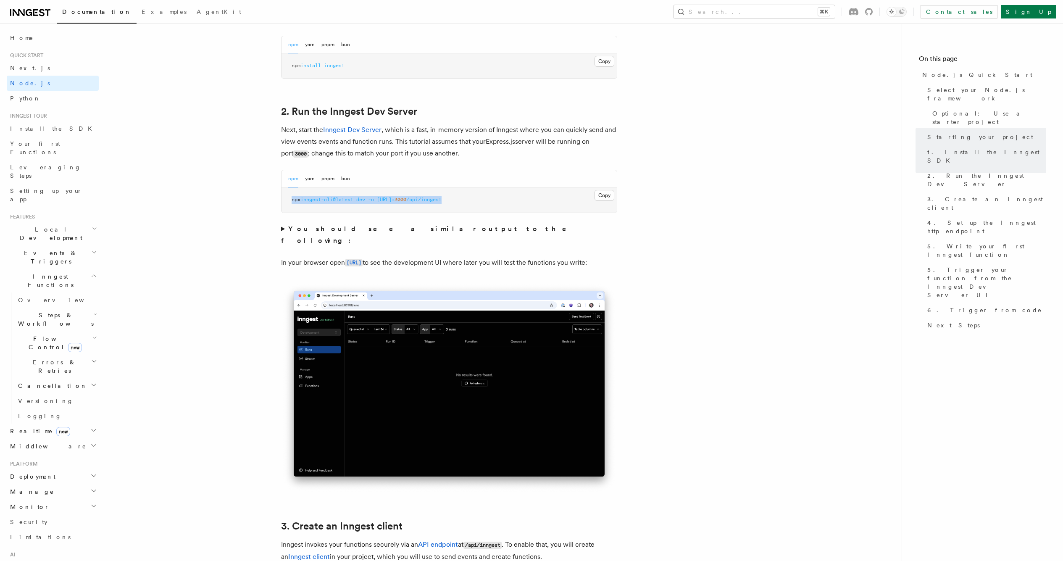
drag, startPoint x: 500, startPoint y: 196, endPoint x: 252, endPoint y: 194, distance: 247.5
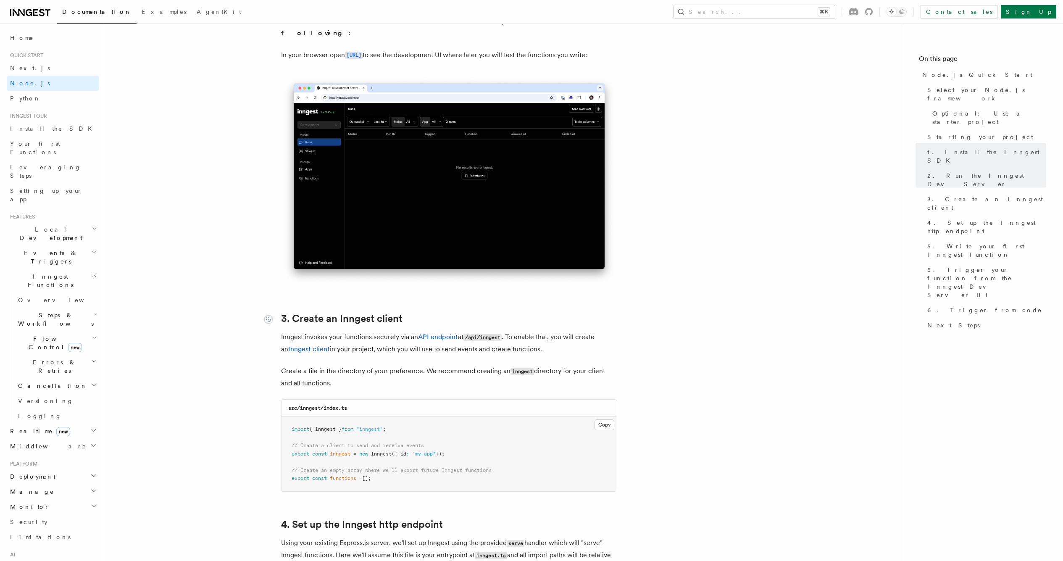
scroll to position [891, 0]
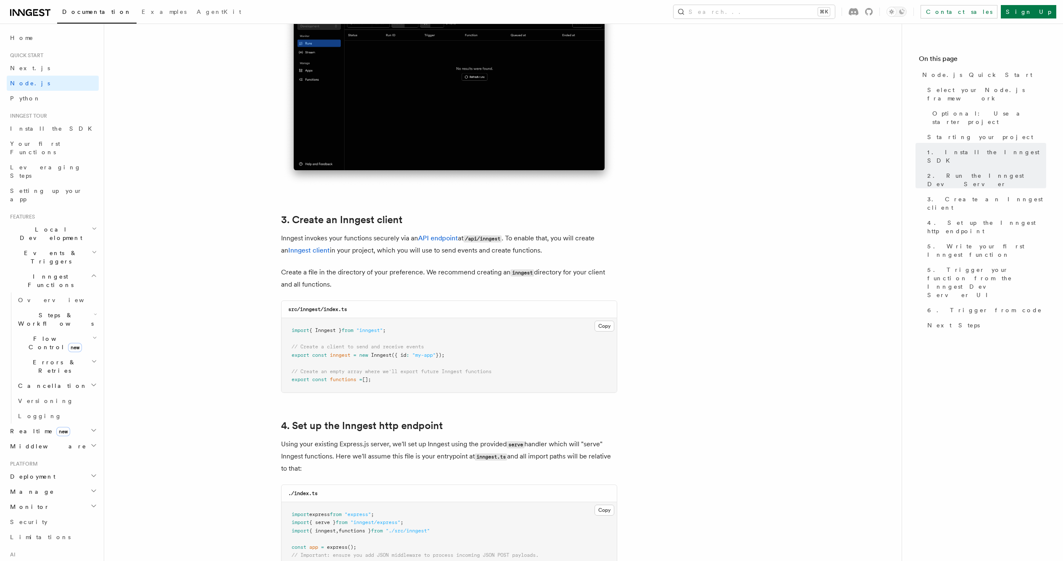
drag, startPoint x: 368, startPoint y: 342, endPoint x: 427, endPoint y: 377, distance: 68.8
click at [427, 377] on pre "import { Inngest } from "inngest" ; // Create a client to send and receive even…" at bounding box center [449, 355] width 335 height 74
drag, startPoint x: 457, startPoint y: 381, endPoint x: 238, endPoint y: 348, distance: 221.9
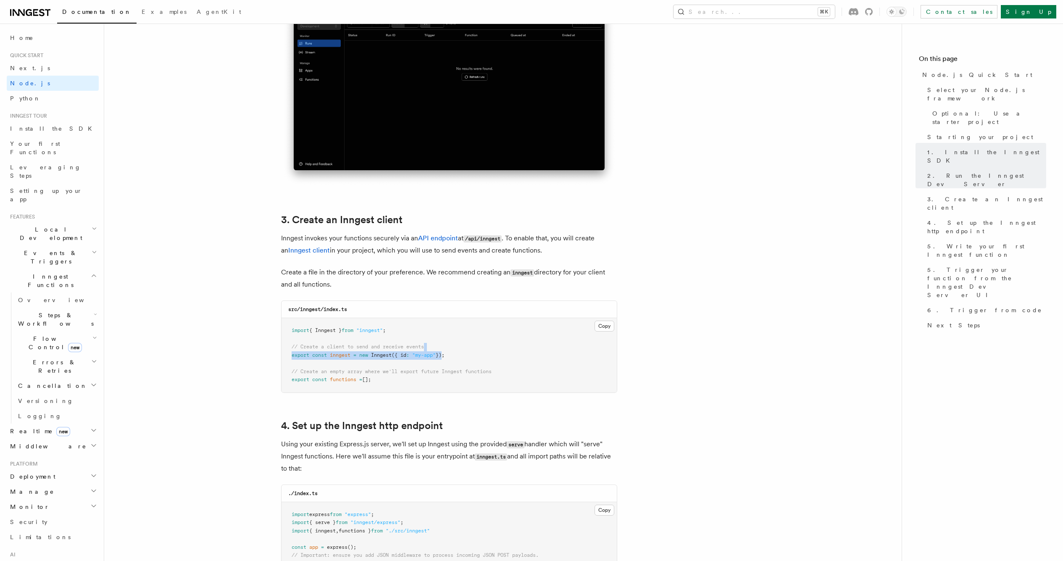
click at [444, 348] on pre "import { Inngest } from "inngest" ; // Create a client to send and receive even…" at bounding box center [449, 355] width 335 height 74
click at [449, 343] on pre "import { Inngest } from "inngest" ; // Create a client to send and receive even…" at bounding box center [449, 355] width 335 height 74
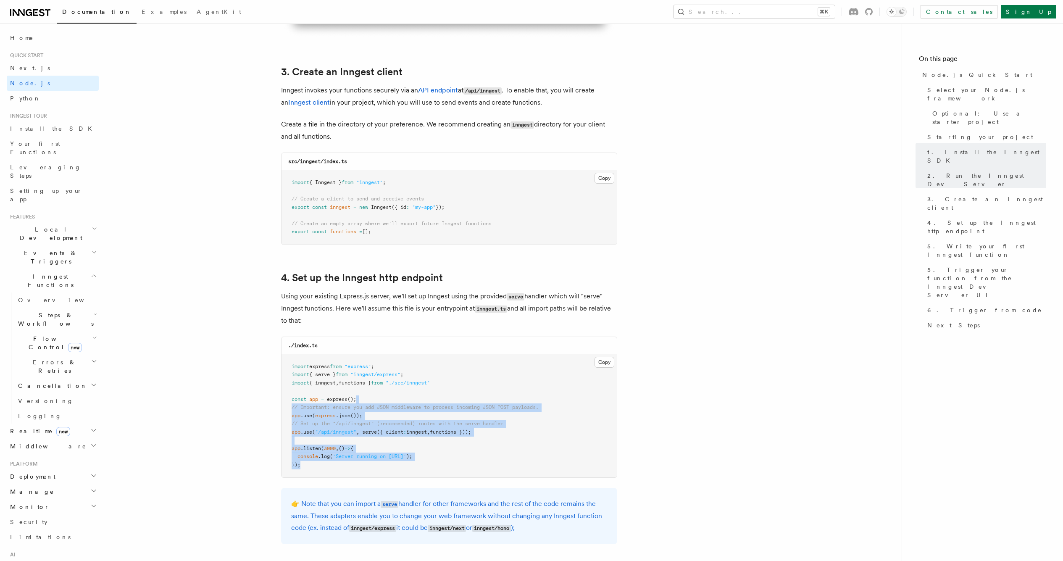
drag, startPoint x: 371, startPoint y: 393, endPoint x: 391, endPoint y: 458, distance: 67.8
click at [391, 458] on pre "import express from "express" ; import { serve } from "inngest/express" ; impor…" at bounding box center [449, 416] width 335 height 124
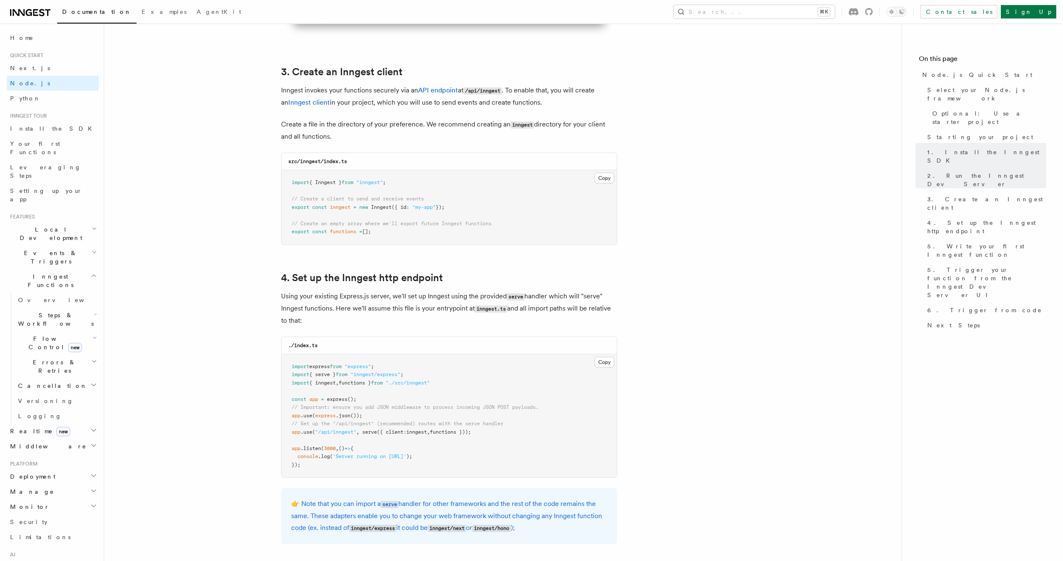
click at [391, 458] on pre "import express from "express" ; import { serve } from "inngest/express" ; impor…" at bounding box center [449, 416] width 335 height 124
click at [372, 429] on span "serve" at bounding box center [369, 432] width 15 height 6
click at [420, 429] on span "inngest" at bounding box center [416, 432] width 21 height 6
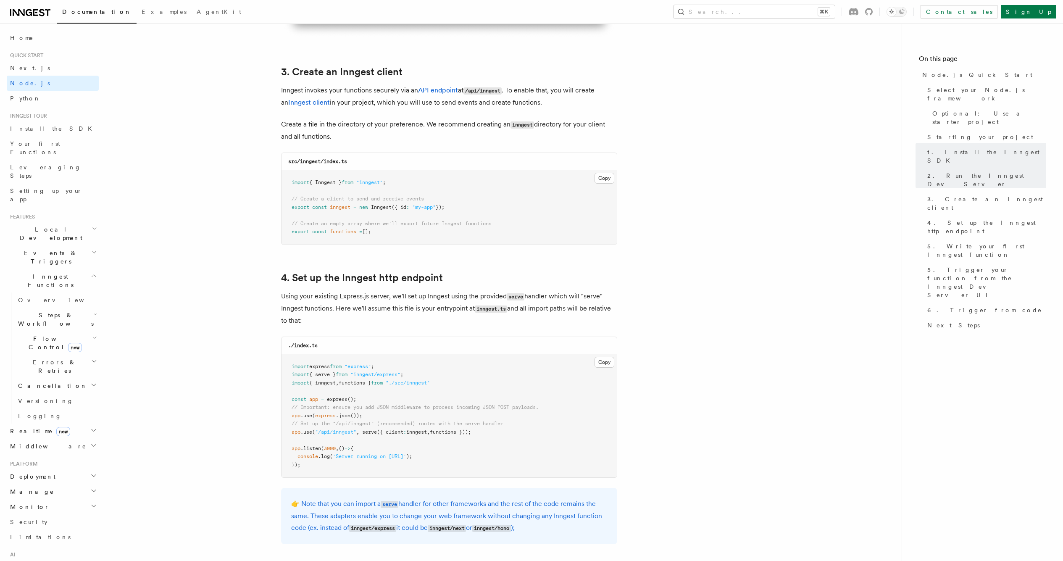
click at [392, 431] on span "({ client" at bounding box center [390, 432] width 26 height 6
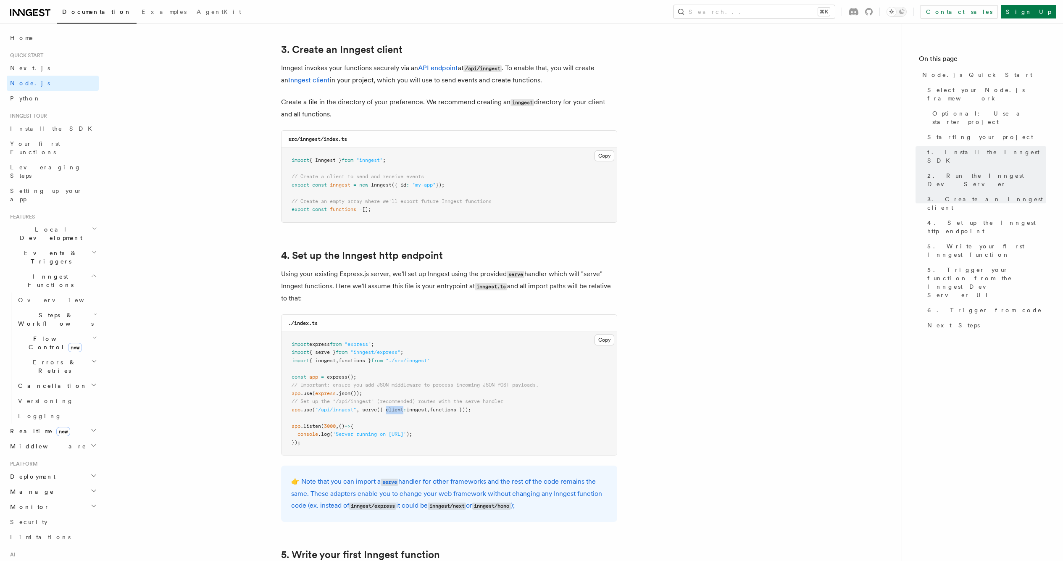
scroll to position [1201, 0]
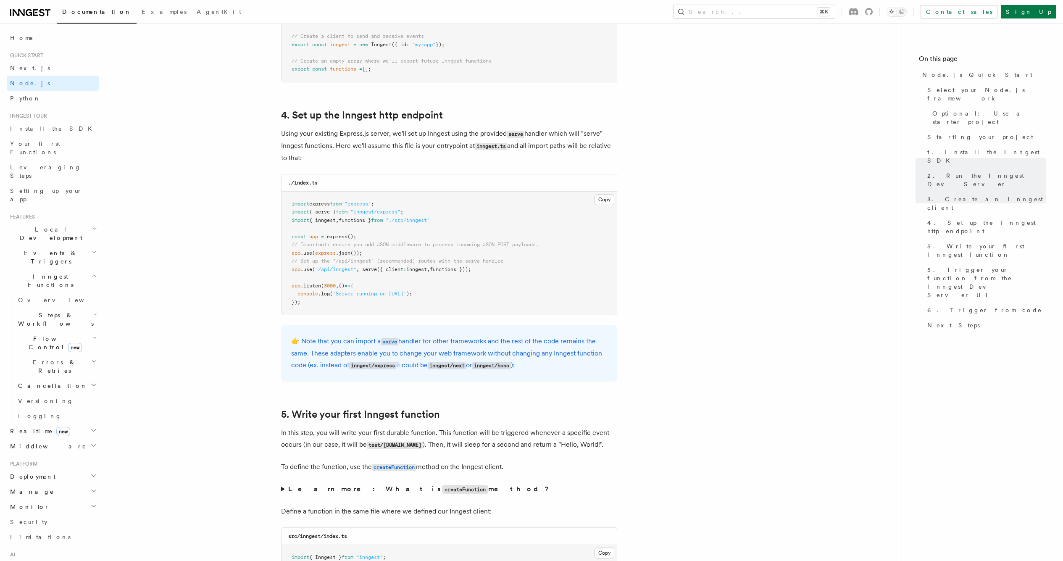
click at [453, 266] on span "functions }));" at bounding box center [450, 269] width 41 height 6
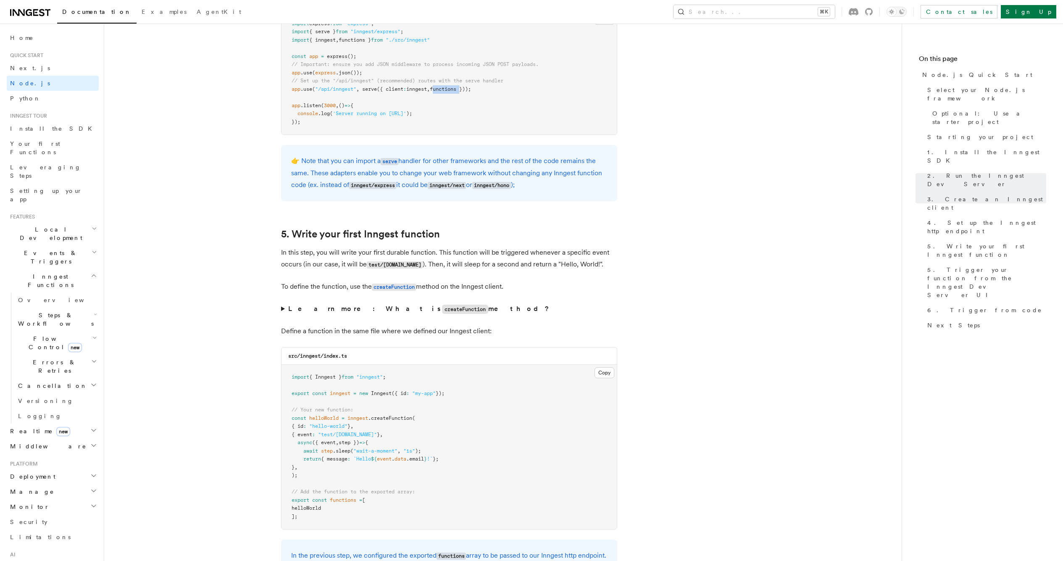
scroll to position [1376, 0]
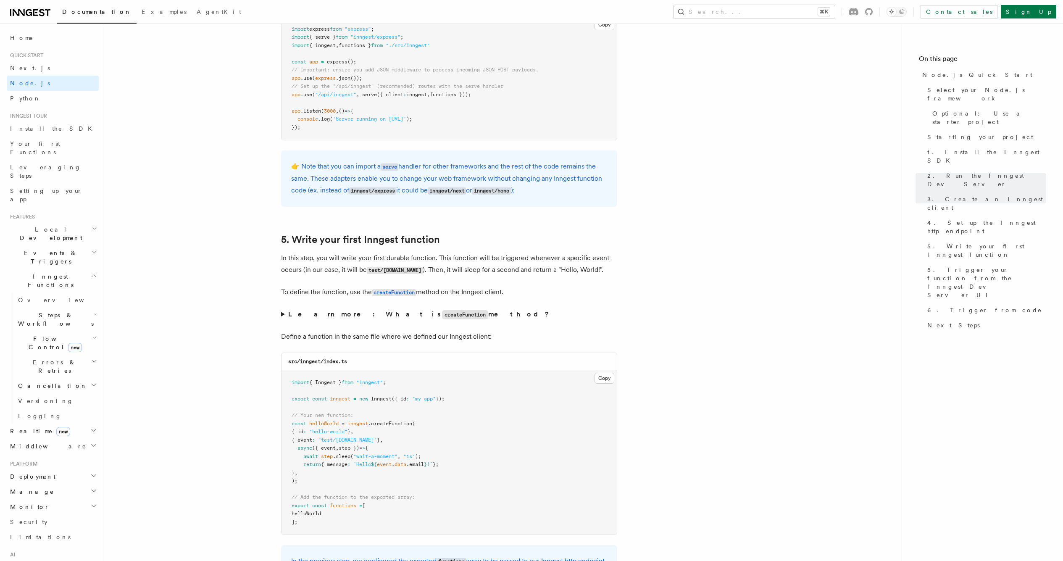
click at [374, 35] on span ""inngest/express"" at bounding box center [375, 37] width 50 height 6
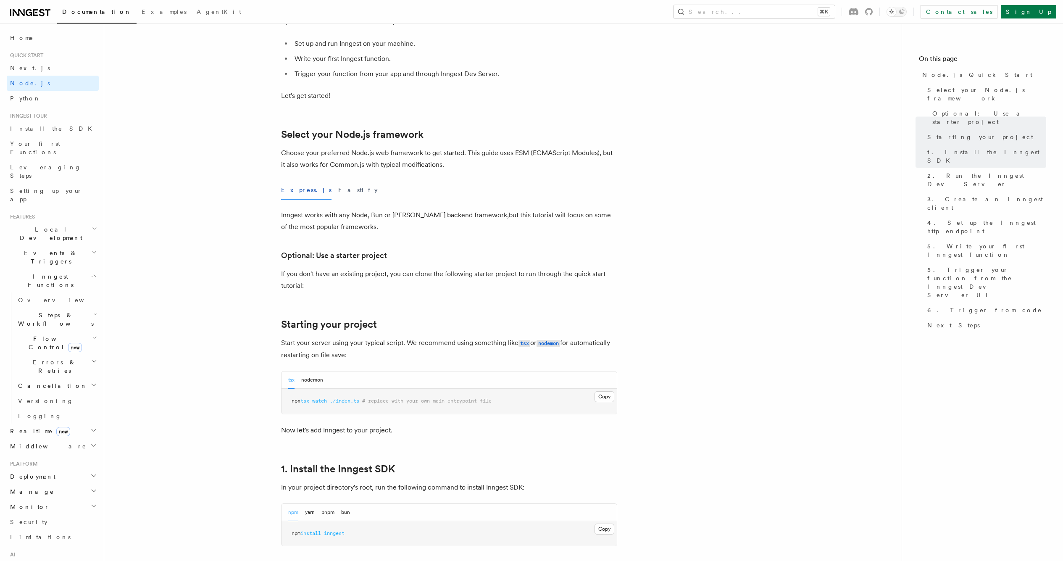
scroll to position [0, 0]
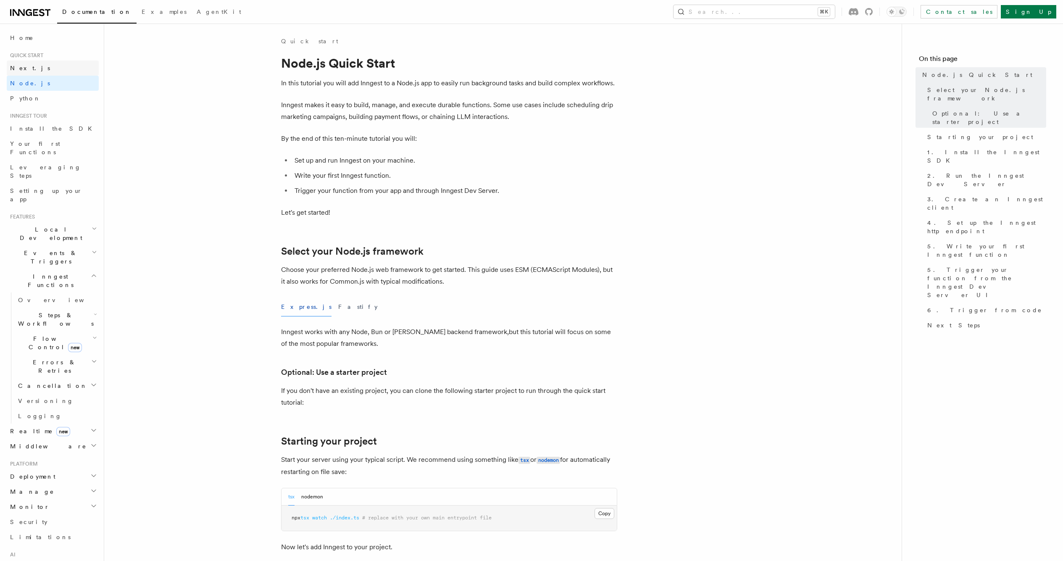
click at [82, 66] on link "Next.js" at bounding box center [53, 68] width 92 height 15
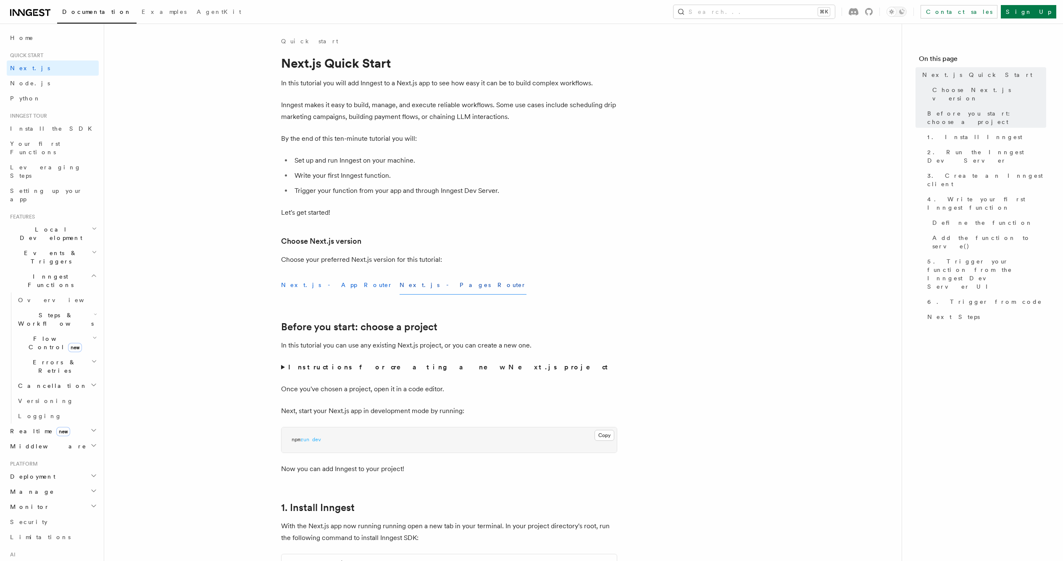
click at [309, 284] on button "Next.js - App Router" at bounding box center [337, 285] width 112 height 19
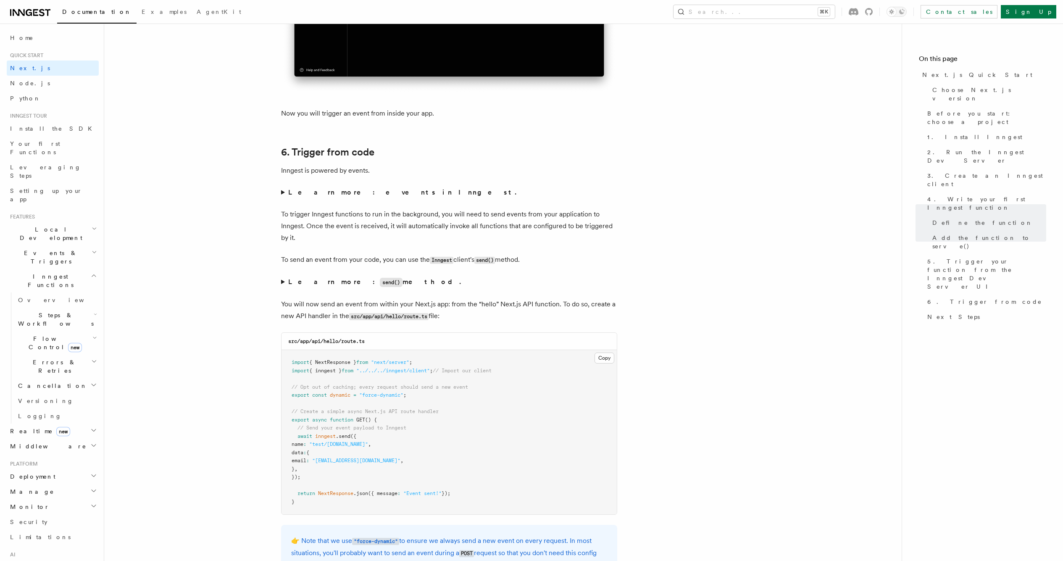
scroll to position [5086, 0]
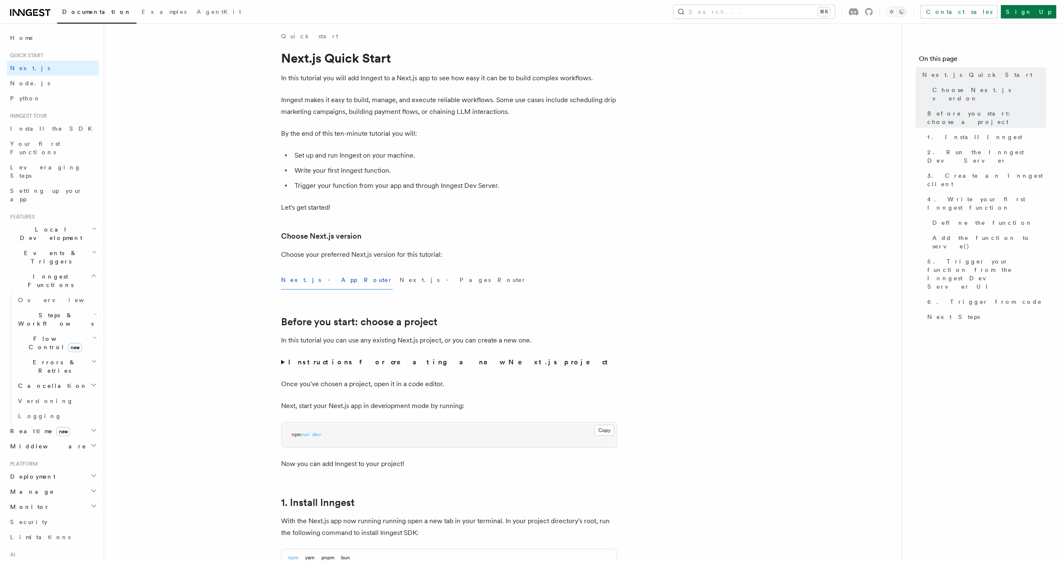
scroll to position [11, 0]
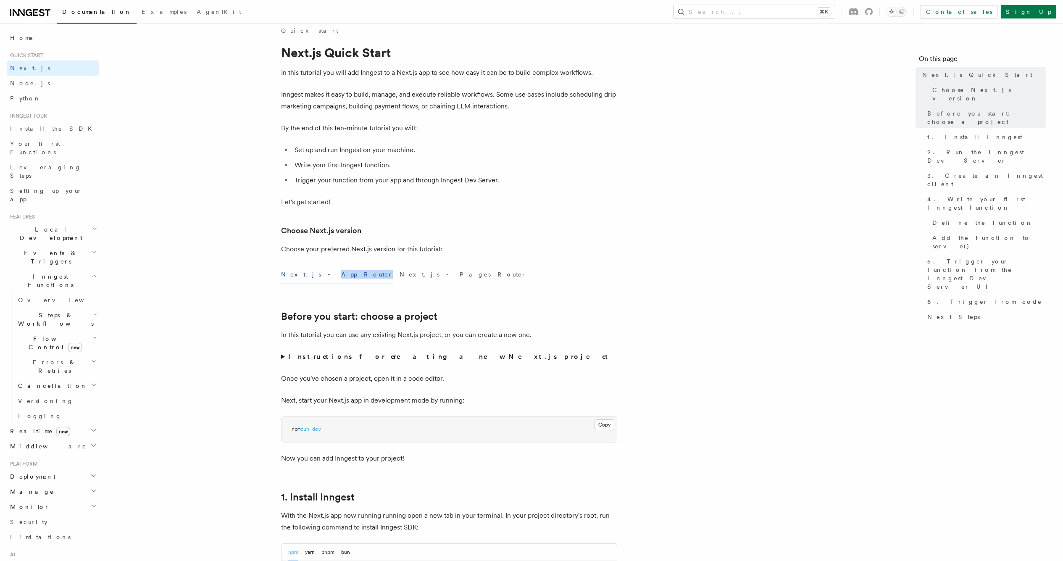
drag, startPoint x: 332, startPoint y: 276, endPoint x: 305, endPoint y: 276, distance: 26.5
click at [305, 276] on div "Next.js - App Router Next.js - Pages Router" at bounding box center [449, 274] width 336 height 19
copy button "App Router"
